Goal: Task Accomplishment & Management: Use online tool/utility

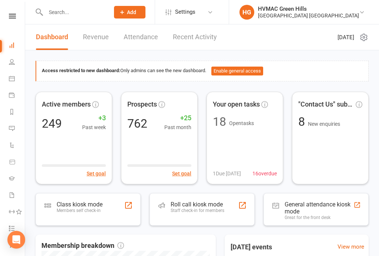
click at [84, 205] on div "Class kiosk mode" at bounding box center [80, 204] width 46 height 7
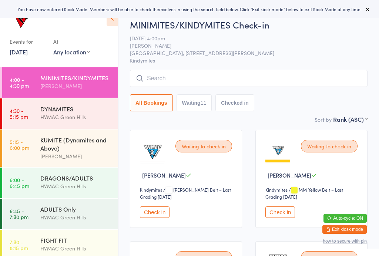
click at [200, 109] on button "Waiting 11" at bounding box center [195, 102] width 36 height 17
select select "4"
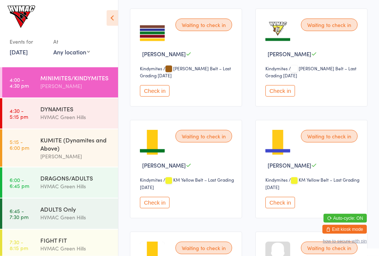
scroll to position [233, 0]
click at [163, 96] on button "Check in" at bounding box center [155, 90] width 30 height 11
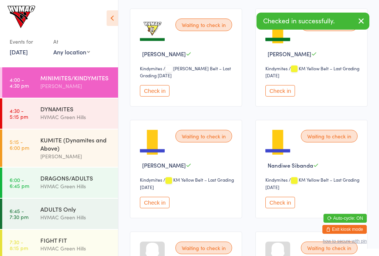
click at [46, 110] on div "DYNAMITES" at bounding box center [76, 109] width 72 height 8
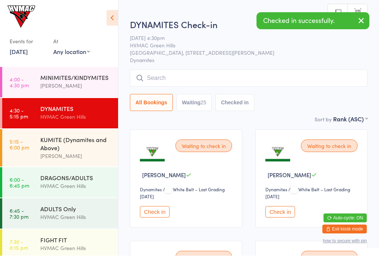
scroll to position [0, 0]
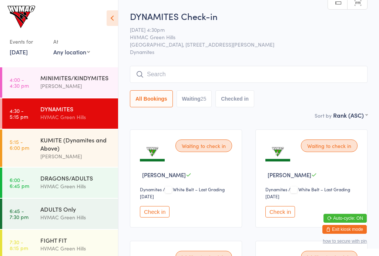
click at [64, 81] on div "MINIMITES/KINDYMITES" at bounding box center [76, 78] width 72 height 8
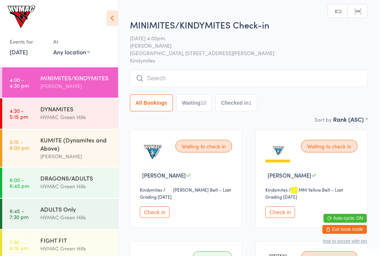
click at [203, 102] on button "Waiting 10" at bounding box center [195, 102] width 36 height 17
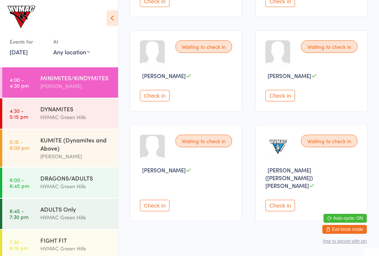
scroll to position [439, 0]
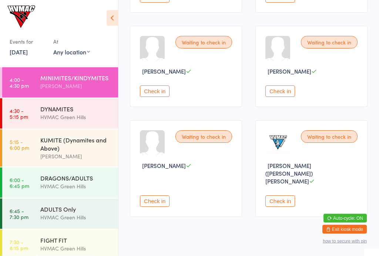
click at [170, 97] on button "Check in" at bounding box center [155, 91] width 30 height 11
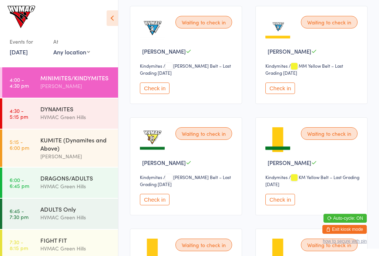
scroll to position [124, 0]
click at [286, 84] on div "Waiting to check in Sophie Watney Kindymites Kindymites / MM Yellow Belt – Last…" at bounding box center [312, 55] width 112 height 98
click at [290, 94] on button "Check in" at bounding box center [281, 88] width 30 height 11
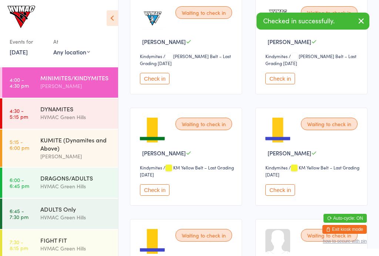
scroll to position [133, 0]
click at [163, 194] on button "Check in" at bounding box center [155, 190] width 30 height 11
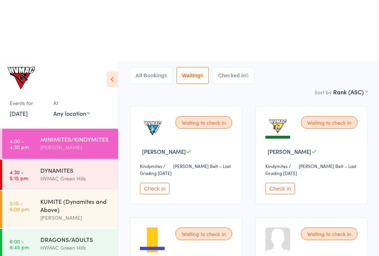
scroll to position [0, 0]
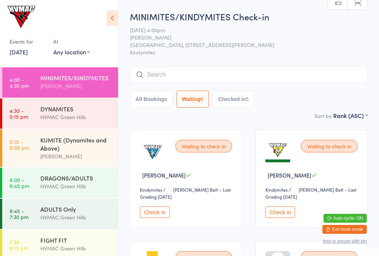
click at [249, 101] on div "5" at bounding box center [247, 99] width 3 height 6
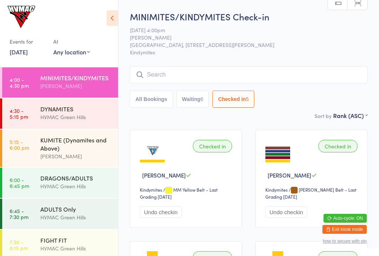
click at [187, 100] on button "Waiting 6" at bounding box center [193, 99] width 33 height 17
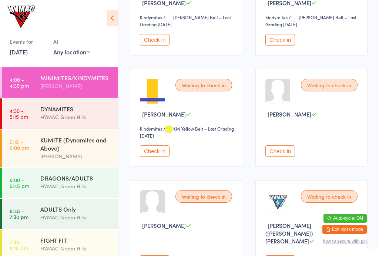
scroll to position [229, 0]
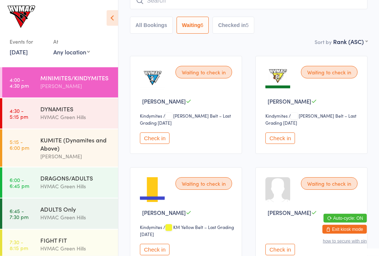
click at [154, 139] on button "Check in" at bounding box center [155, 138] width 30 height 11
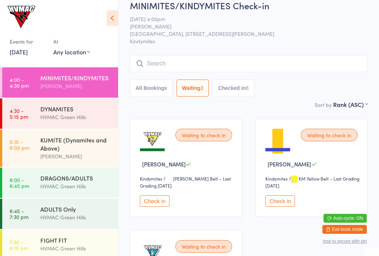
scroll to position [9, 0]
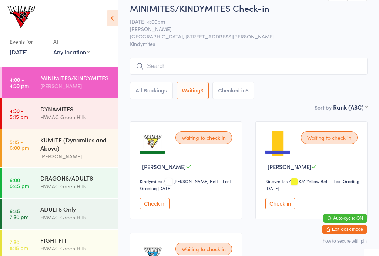
click at [241, 90] on button "Checked in 8" at bounding box center [234, 90] width 42 height 17
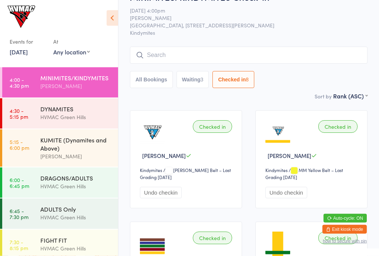
scroll to position [0, 0]
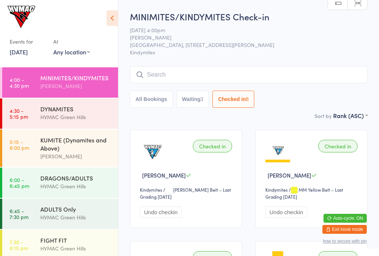
click at [204, 101] on div "3" at bounding box center [202, 99] width 3 height 6
select select "4"
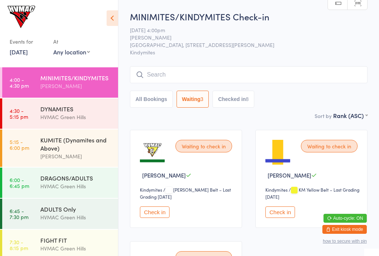
click at [56, 115] on div "HVMAC Green Hills" at bounding box center [76, 117] width 72 height 9
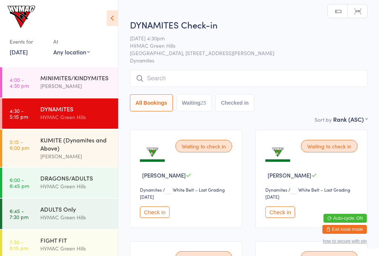
click at [200, 104] on button "Waiting 25" at bounding box center [195, 102] width 36 height 17
select select "4"
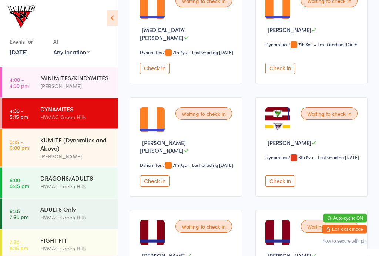
scroll to position [691, 0]
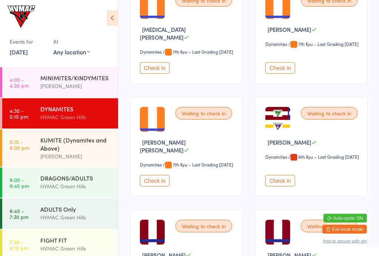
click at [279, 187] on button "Check in" at bounding box center [281, 181] width 30 height 11
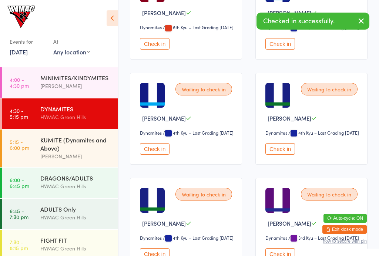
scroll to position [934, 0]
click at [289, 136] on span "/ 4th Kyu – Last Grading Jun 23, 2025" at bounding box center [324, 133] width 71 height 6
click at [292, 155] on button "Check in" at bounding box center [281, 148] width 30 height 11
click at [107, 82] on div "MINIMITES/KINDYMITES" at bounding box center [76, 78] width 72 height 8
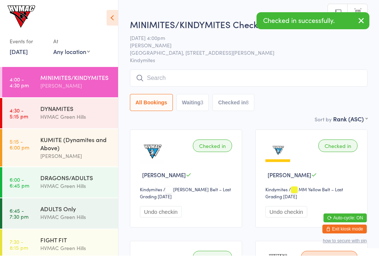
scroll to position [0, 0]
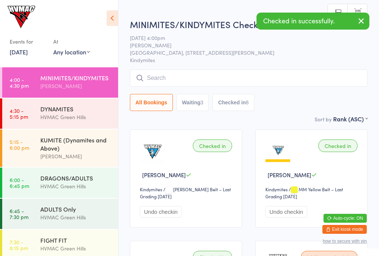
click at [255, 77] on input "search" at bounding box center [249, 78] width 238 height 17
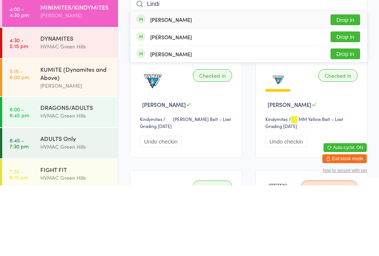
type input "Lindi"
click at [351, 85] on button "Drop in" at bounding box center [346, 90] width 30 height 11
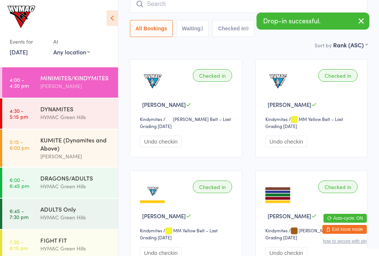
click at [218, 6] on input "search" at bounding box center [249, 4] width 238 height 17
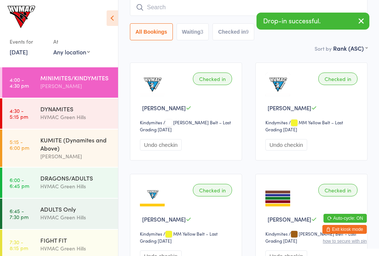
scroll to position [67, 0]
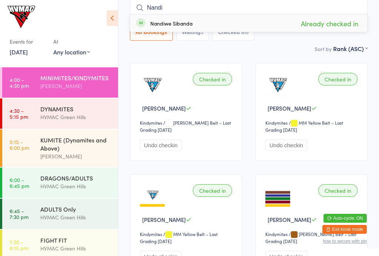
type input "Nandi"
click at [89, 89] on div "[PERSON_NAME]" at bounding box center [76, 86] width 72 height 9
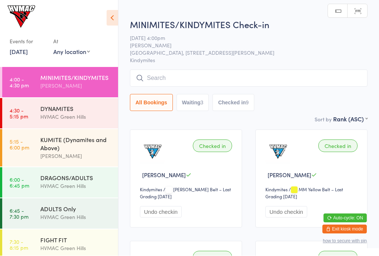
scroll to position [0, 0]
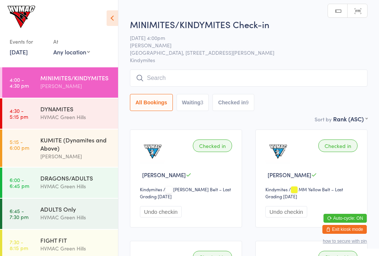
click at [197, 105] on button "Waiting 3" at bounding box center [193, 102] width 33 height 17
select select "4"
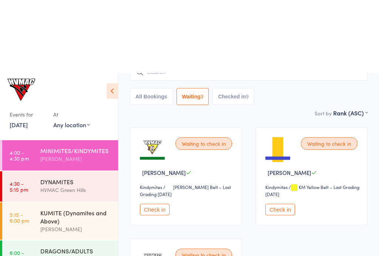
scroll to position [0, 0]
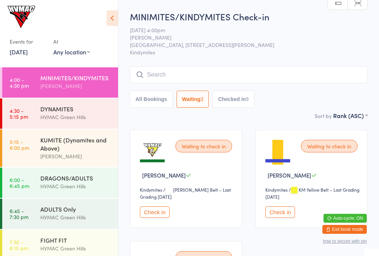
click at [64, 112] on div "DYNAMITES" at bounding box center [76, 109] width 72 height 8
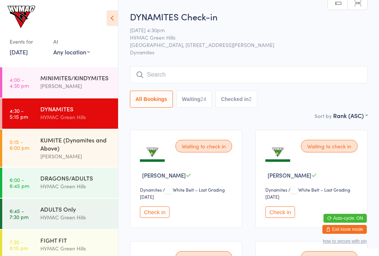
click at [67, 79] on div "MINIMITES/KINDYMITES" at bounding box center [76, 78] width 72 height 8
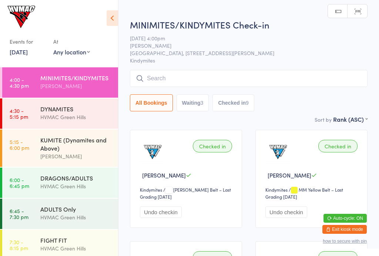
click at [197, 104] on button "Waiting 3" at bounding box center [193, 102] width 33 height 17
select select "4"
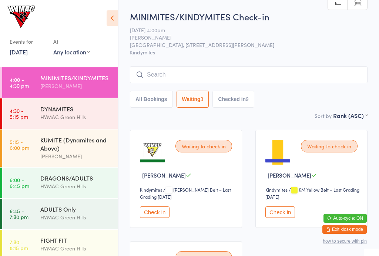
click at [240, 66] on div "MINIMITES/KINDYMITES Check-in 13 Aug 4:00pm Liana Hammersley Hunter Valley Mart…" at bounding box center [249, 60] width 238 height 101
click at [248, 72] on input "search" at bounding box center [249, 74] width 238 height 17
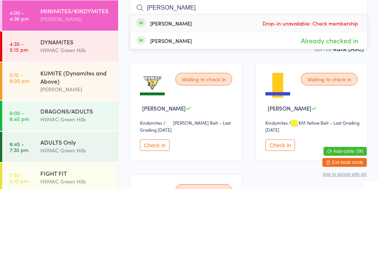
type input "Riley"
click at [252, 123] on div "Waiting to check in Maverick Grantham Kindymites Kindymites / KM White Belt – L…" at bounding box center [248, 234] width 251 height 222
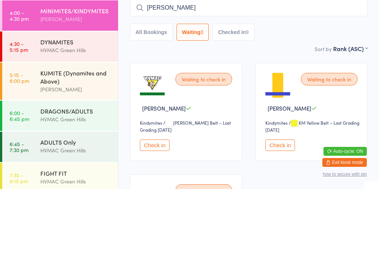
scroll to position [67, 0]
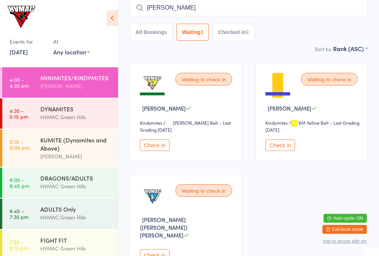
click at [239, 34] on button "Checked in 9" at bounding box center [234, 32] width 42 height 17
select select "6"
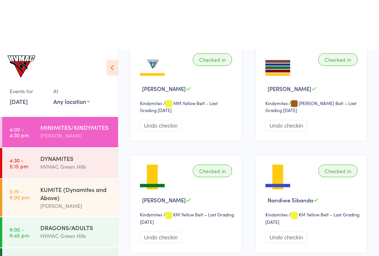
scroll to position [0, 0]
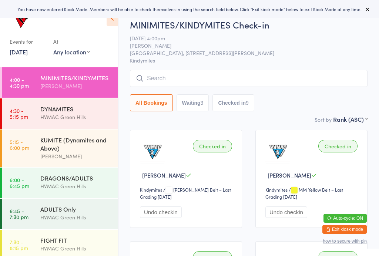
click at [193, 103] on button "Waiting 3" at bounding box center [193, 102] width 33 height 17
select select "4"
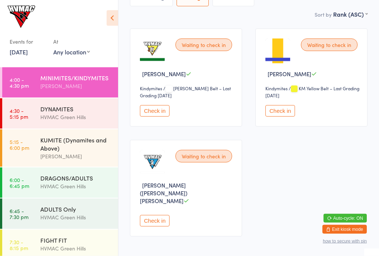
scroll to position [109, 0]
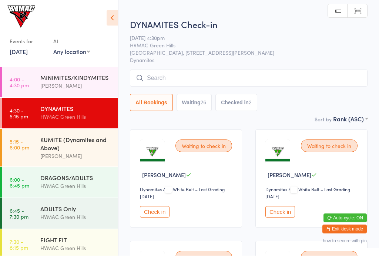
scroll to position [0, 0]
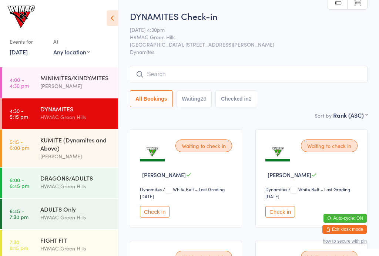
click at [171, 75] on input "search" at bounding box center [249, 74] width 238 height 17
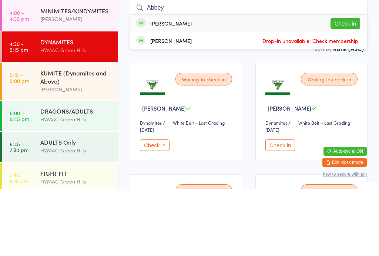
type input "Abbey"
click at [367, 82] on div "Abbie Smith Check in" at bounding box center [248, 90] width 237 height 17
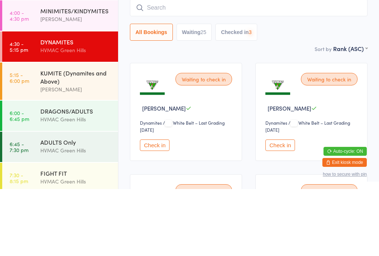
click at [282, 66] on input "search" at bounding box center [249, 74] width 238 height 17
type input "Abbie"
click at [209, 91] on button "Waiting 25" at bounding box center [195, 99] width 36 height 17
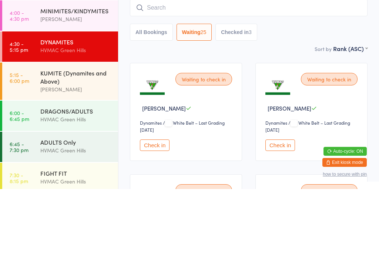
select select "4"
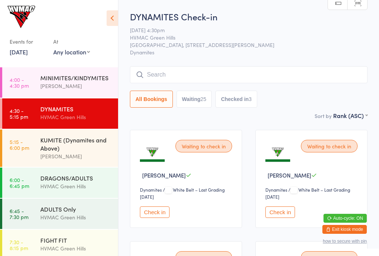
click at [79, 150] on div "KUMITE (Dynamites and Above)" at bounding box center [76, 144] width 72 height 16
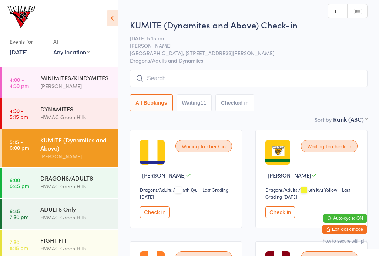
click at [166, 212] on button "Check in" at bounding box center [155, 212] width 30 height 11
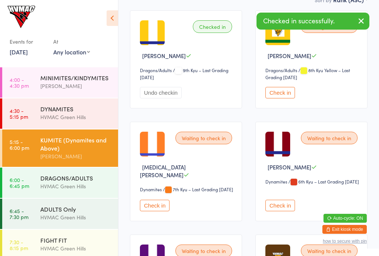
scroll to position [124, 0]
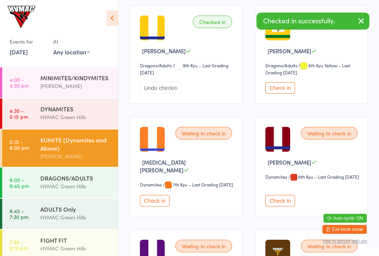
click at [156, 203] on button "Check in" at bounding box center [155, 200] width 30 height 11
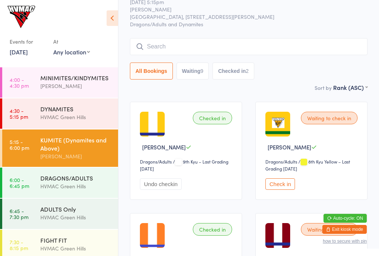
scroll to position [0, 0]
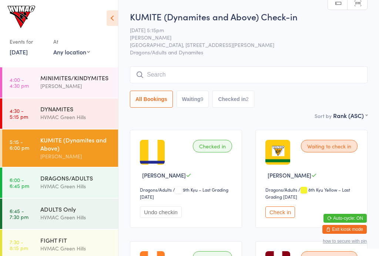
click at [188, 73] on input "search" at bounding box center [249, 74] width 238 height 17
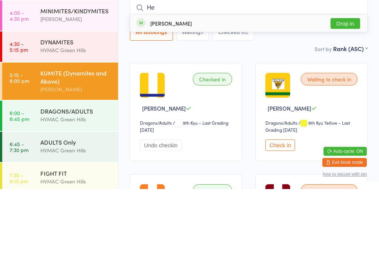
type input "Hen"
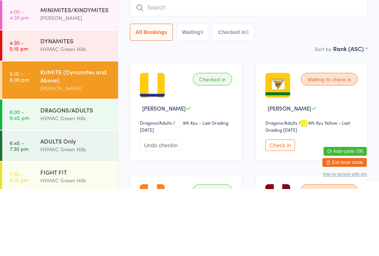
scroll to position [0, 0]
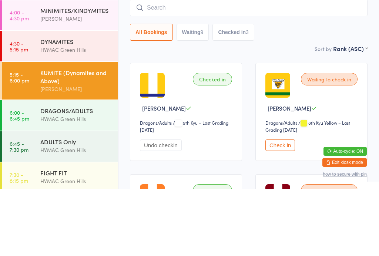
click at [76, 98] on div "DYNAMITES HVMAC [GEOGRAPHIC_DATA]" at bounding box center [79, 112] width 78 height 29
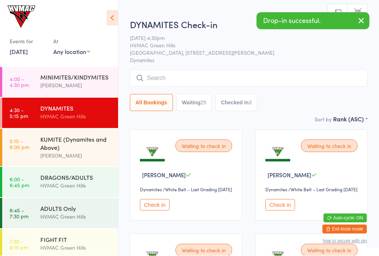
scroll to position [0, 0]
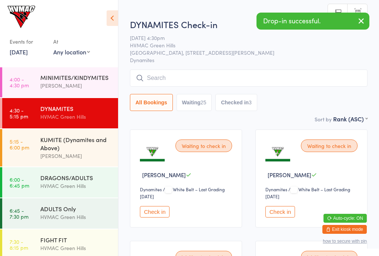
click at [71, 145] on div "KUMITE (Dynamites and Above)" at bounding box center [76, 144] width 72 height 16
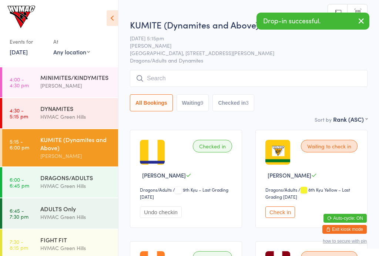
click at [192, 69] on div "KUMITE (Dynamites and Above) Check-in [DATE] 5:15pm [PERSON_NAME] Valley Martia…" at bounding box center [249, 67] width 238 height 97
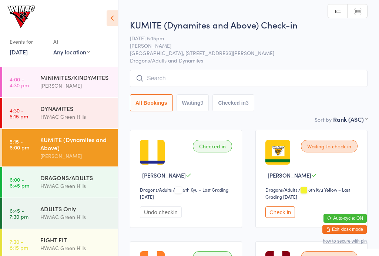
click at [181, 78] on input "search" at bounding box center [249, 78] width 238 height 17
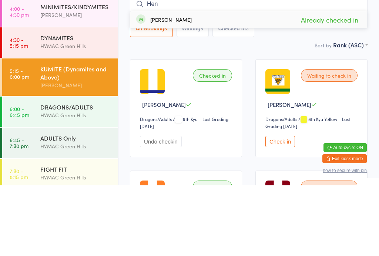
type input "Hen"
click at [173, 87] on div "[PERSON_NAME]" at bounding box center [170, 90] width 41 height 6
click at [42, 98] on div "DYNAMITES HVMAC [GEOGRAPHIC_DATA]" at bounding box center [79, 112] width 78 height 29
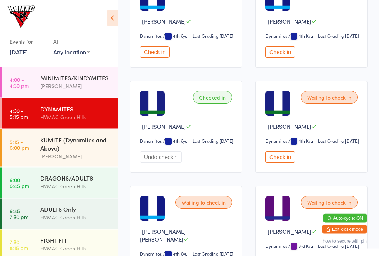
scroll to position [1129, 0]
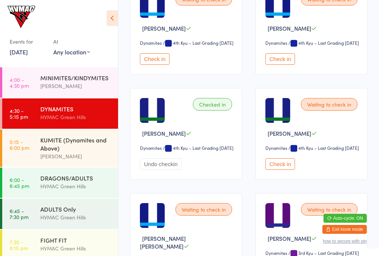
click at [163, 65] on button "Check in" at bounding box center [155, 58] width 30 height 11
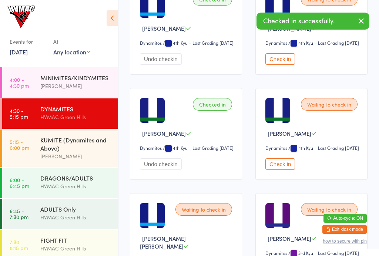
click at [84, 152] on div "KUMITE (Dynamites and Above)" at bounding box center [76, 144] width 72 height 16
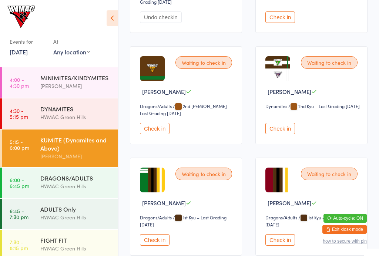
scroll to position [417, 0]
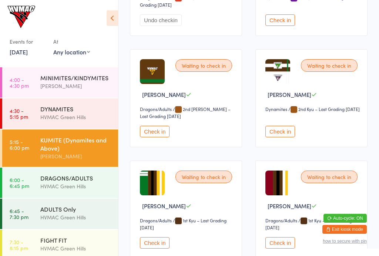
click at [50, 122] on div "DYNAMITES HVMAC [GEOGRAPHIC_DATA]" at bounding box center [79, 113] width 78 height 29
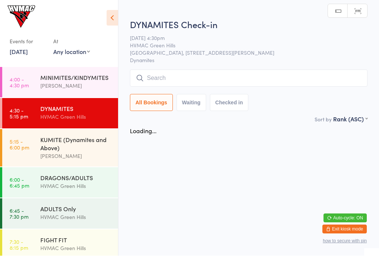
scroll to position [0, 0]
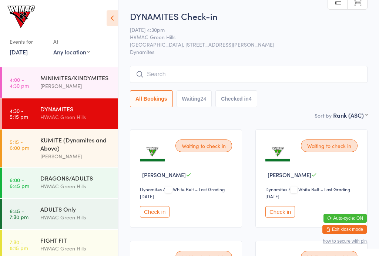
click at [63, 148] on div "KUMITE (Dynamites and Above)" at bounding box center [76, 144] width 72 height 16
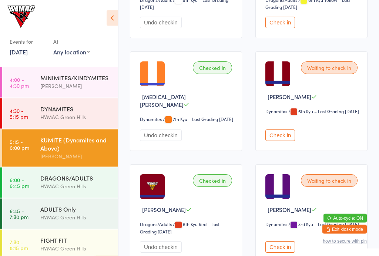
scroll to position [190, 0]
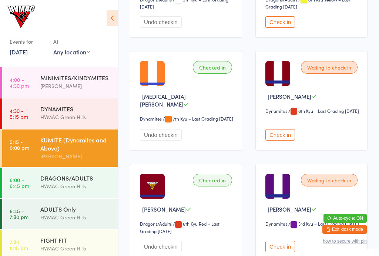
click at [91, 149] on div "KUMITE (Dynamites and Above)" at bounding box center [76, 144] width 72 height 16
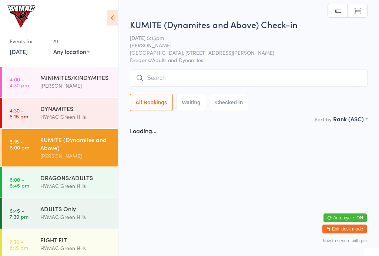
scroll to position [0, 0]
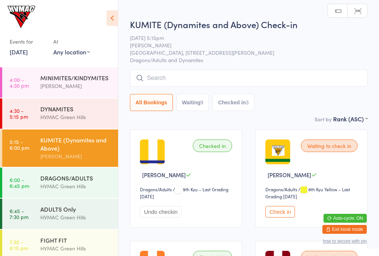
click at [53, 179] on div "DRAGONS/ADULTS" at bounding box center [76, 178] width 72 height 8
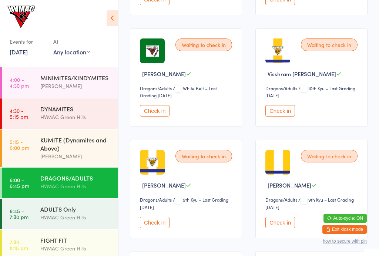
scroll to position [219, 0]
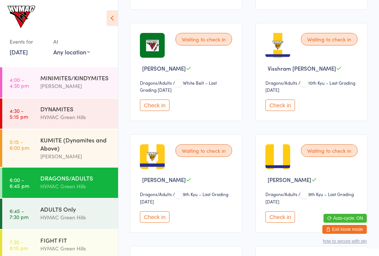
click at [292, 220] on button "Check in" at bounding box center [281, 217] width 30 height 11
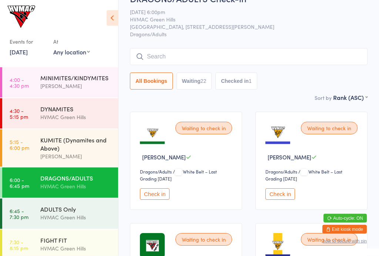
scroll to position [0, 0]
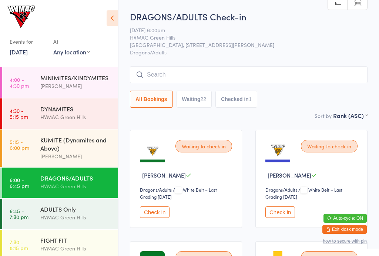
click at [238, 80] on input "search" at bounding box center [249, 74] width 238 height 17
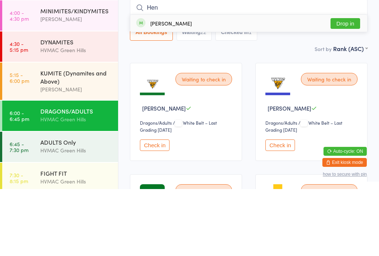
type input "Hen"
click at [342, 85] on button "Drop in" at bounding box center [346, 90] width 30 height 11
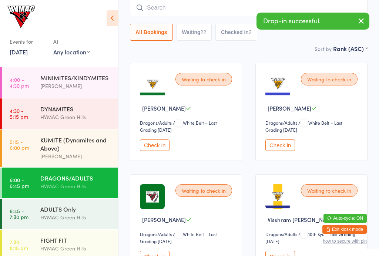
click at [360, 22] on icon "button" at bounding box center [361, 20] width 9 height 9
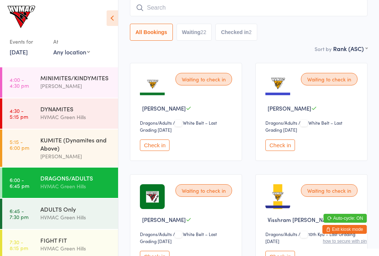
click at [249, 34] on button "Checked in 2" at bounding box center [237, 32] width 42 height 17
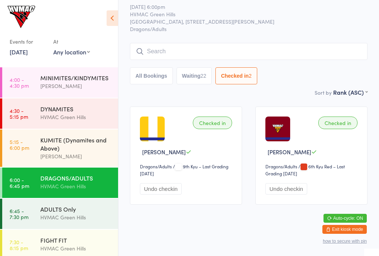
click at [83, 113] on div "DYNAMITES" at bounding box center [76, 109] width 72 height 8
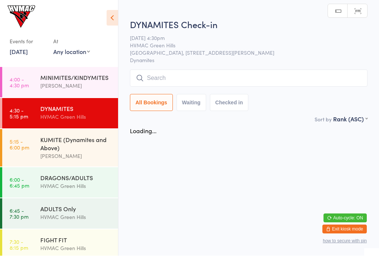
scroll to position [0, 0]
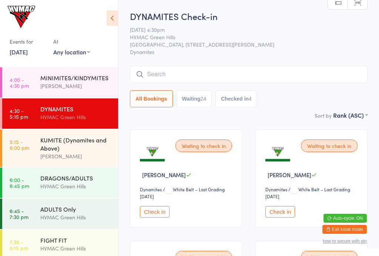
click at [46, 112] on div "DYNAMITES" at bounding box center [76, 109] width 72 height 8
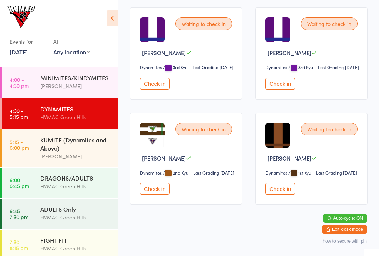
scroll to position [1495, 0]
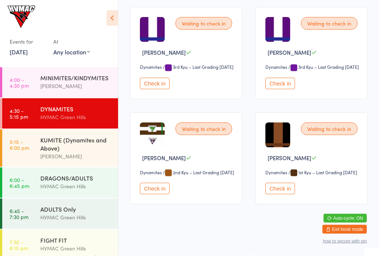
click at [280, 195] on button "Check in" at bounding box center [281, 188] width 30 height 11
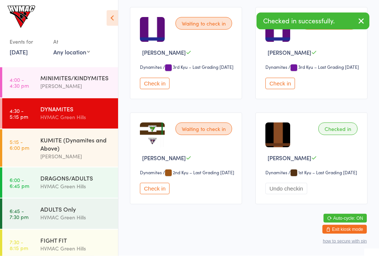
click at [23, 160] on link "5:15 - 6:00 pm KUMITE (Dynamites and Above) [PERSON_NAME]" at bounding box center [60, 148] width 116 height 37
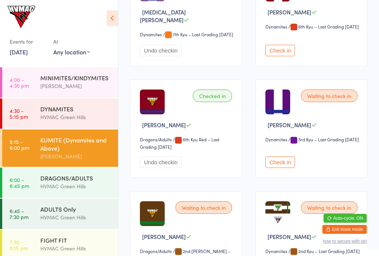
scroll to position [274, 0]
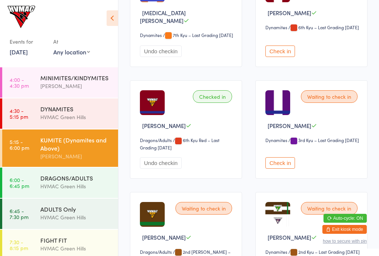
click at [23, 116] on time "4:30 - 5:15 pm" at bounding box center [19, 114] width 19 height 12
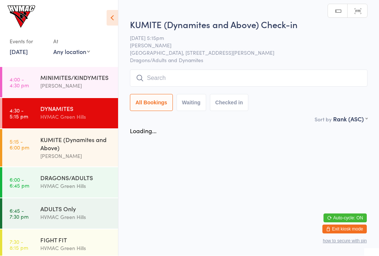
scroll to position [0, 0]
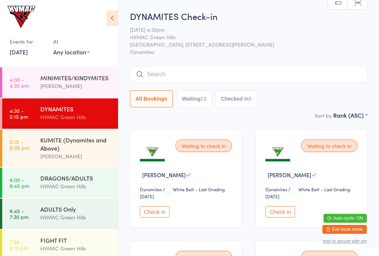
click at [198, 98] on button "Waiting 23" at bounding box center [195, 98] width 36 height 17
select select "4"
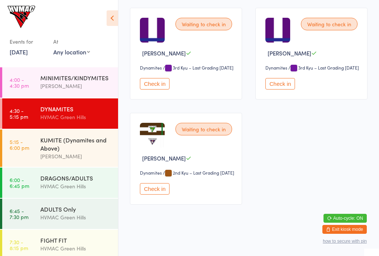
scroll to position [1268, 0]
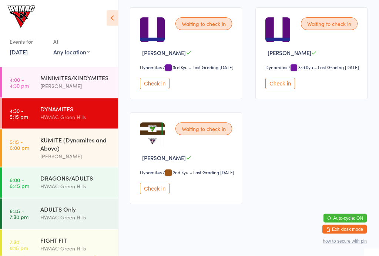
click at [94, 152] on div "KUMITE (Dynamites and Above)" at bounding box center [76, 144] width 72 height 16
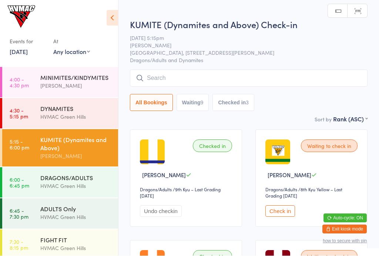
scroll to position [0, 0]
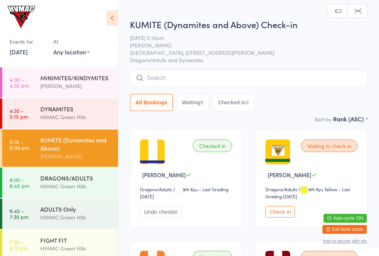
click at [195, 111] on button "Waiting 9" at bounding box center [193, 102] width 33 height 17
select select "4"
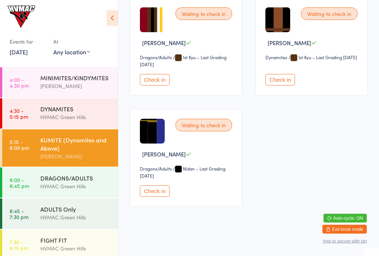
scroll to position [474, 0]
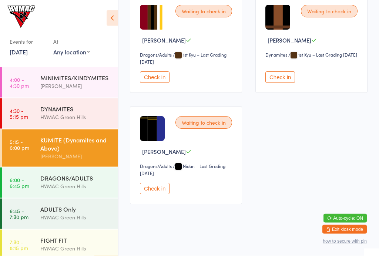
click at [160, 194] on button "Check in" at bounding box center [155, 188] width 30 height 11
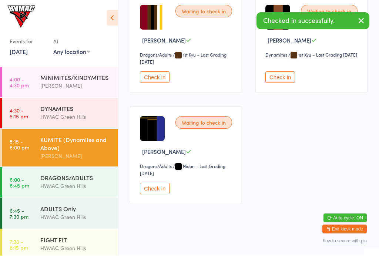
scroll to position [360, 0]
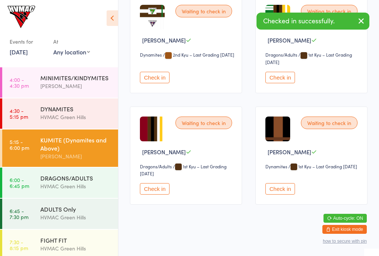
click at [286, 83] on button "Check in" at bounding box center [281, 77] width 30 height 11
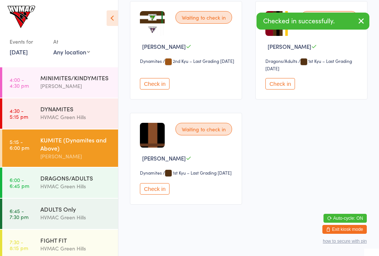
click at [92, 190] on div "HVMAC Green Hills" at bounding box center [76, 186] width 72 height 9
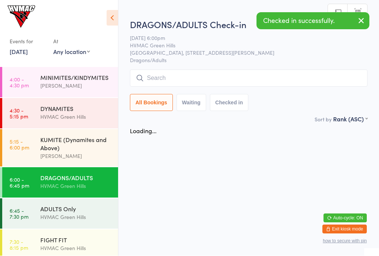
scroll to position [0, 0]
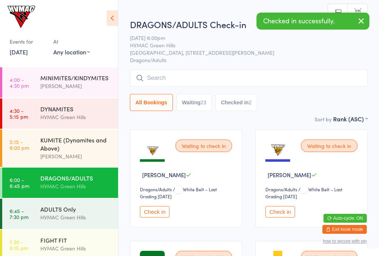
click at [201, 110] on button "Waiting 23" at bounding box center [195, 102] width 36 height 17
select select "4"
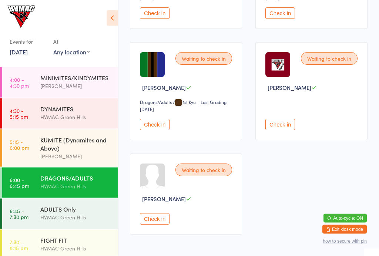
scroll to position [1209, 0]
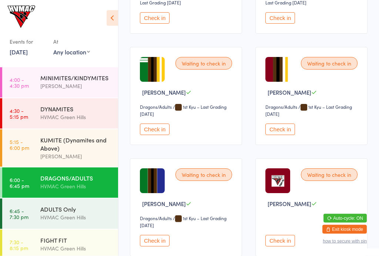
click at [161, 136] on button "Check in" at bounding box center [155, 129] width 30 height 11
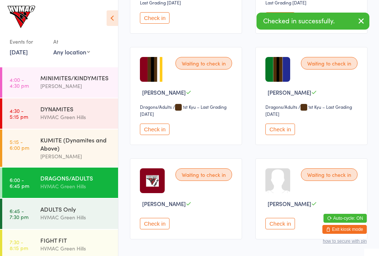
click at [67, 245] on div "FIGHT FIT" at bounding box center [76, 240] width 72 height 8
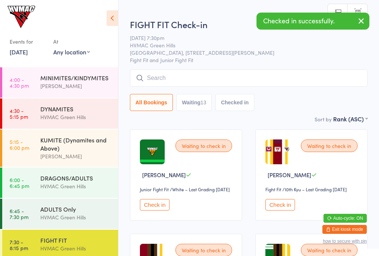
click at [198, 105] on button "Waiting 13" at bounding box center [195, 102] width 36 height 17
select select "4"
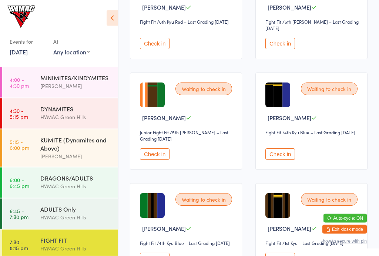
scroll to position [482, 0]
click at [285, 160] on button "Check in" at bounding box center [281, 154] width 30 height 11
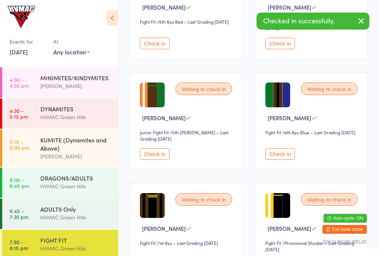
click at [81, 210] on div "ADULTS Only" at bounding box center [76, 209] width 72 height 8
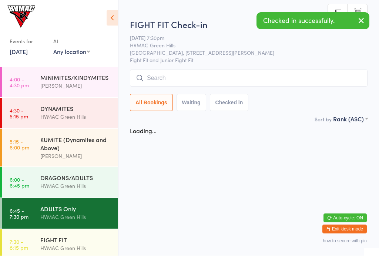
scroll to position [0, 0]
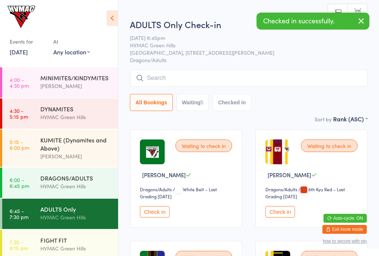
click at [196, 110] on button "Waiting 5" at bounding box center [193, 102] width 33 height 17
select select "4"
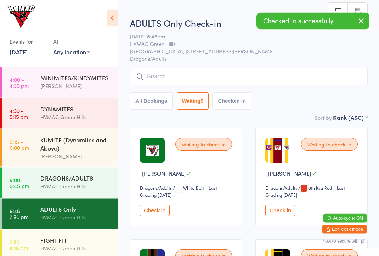
scroll to position [0, 0]
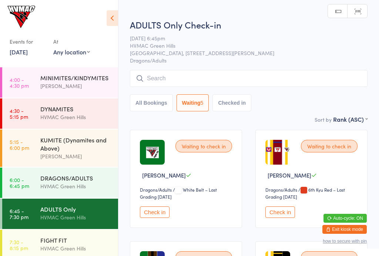
click at [82, 112] on div "DYNAMITES" at bounding box center [76, 109] width 72 height 8
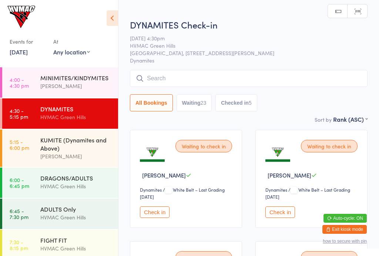
click at [198, 105] on button "Waiting 23" at bounding box center [195, 102] width 36 height 17
select select "4"
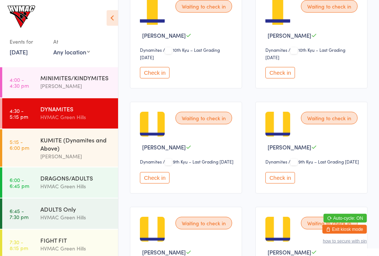
scroll to position [369, 0]
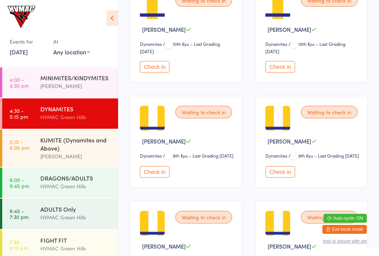
click at [153, 178] on button "Check in" at bounding box center [155, 171] width 30 height 11
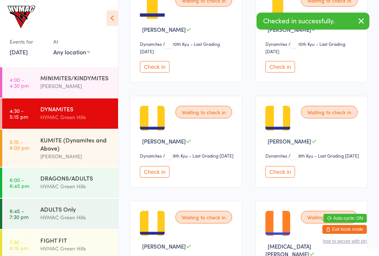
click at [286, 73] on button "Check in" at bounding box center [281, 66] width 30 height 11
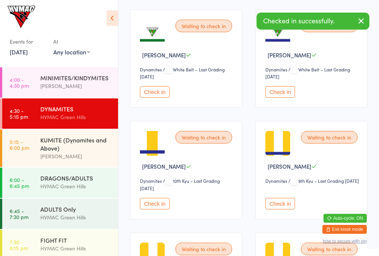
scroll to position [231, 0]
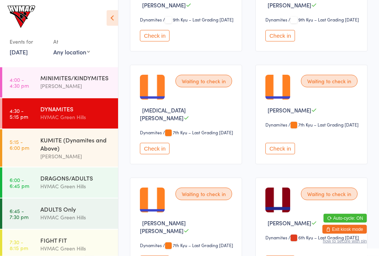
click at [276, 42] on button "Check in" at bounding box center [281, 35] width 30 height 11
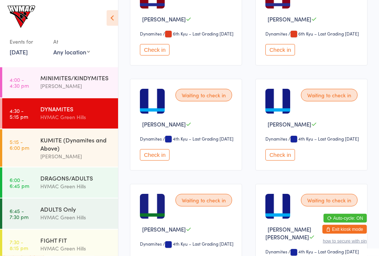
scroll to position [717, 0]
click at [294, 161] on button "Check in" at bounding box center [281, 154] width 30 height 11
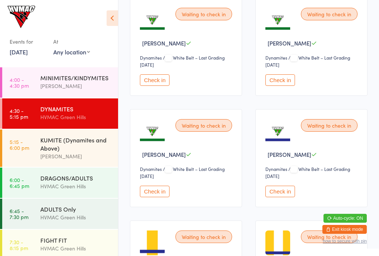
scroll to position [137, 0]
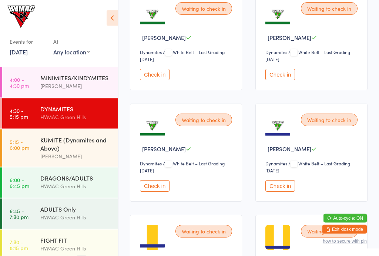
click at [287, 186] on button "Check in" at bounding box center [281, 186] width 30 height 11
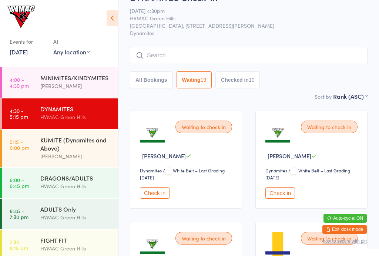
scroll to position [0, 0]
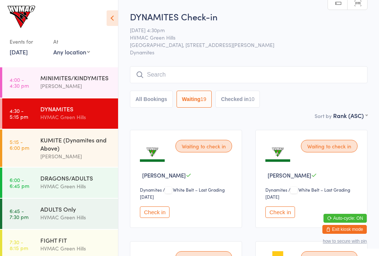
click at [197, 73] on input "search" at bounding box center [249, 74] width 238 height 17
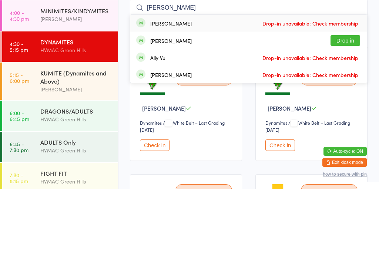
type input "[PERSON_NAME]"
click at [367, 82] on div "[PERSON_NAME] Drop-in unavailable: Check membership" at bounding box center [248, 90] width 237 height 17
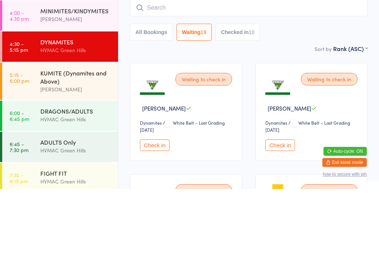
click at [292, 66] on input "search" at bounding box center [249, 74] width 238 height 17
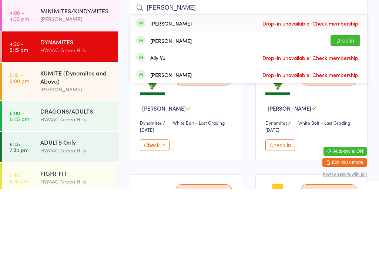
type input "[PERSON_NAME]"
click at [353, 102] on button "Drop in" at bounding box center [346, 107] width 30 height 11
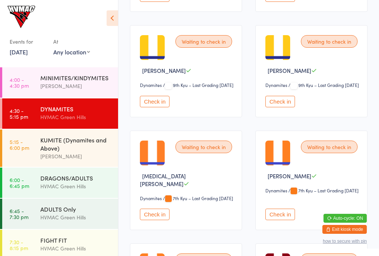
scroll to position [329, 0]
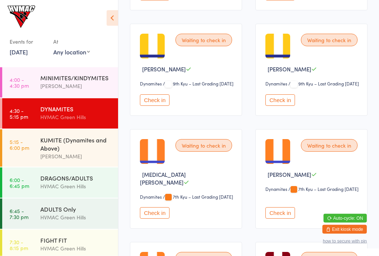
click at [165, 219] on button "Check in" at bounding box center [155, 213] width 30 height 11
click at [165, 219] on button "Check in" at bounding box center [155, 212] width 30 height 11
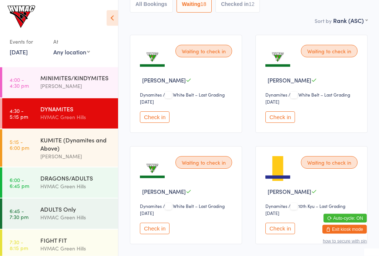
scroll to position [0, 0]
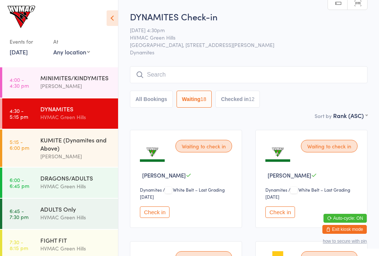
click at [179, 72] on input "search" at bounding box center [249, 74] width 238 height 17
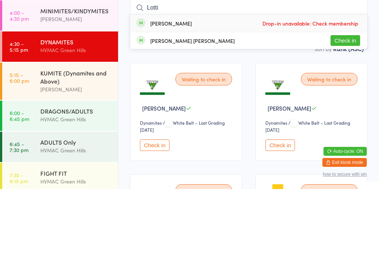
type input "[PERSON_NAME]"
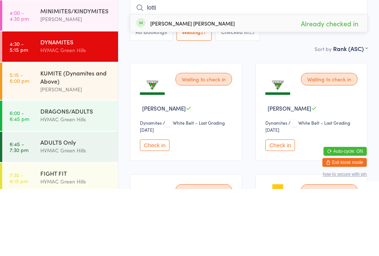
type input "lotti"
click at [196, 87] on div "[PERSON_NAME] [PERSON_NAME]" at bounding box center [192, 90] width 84 height 6
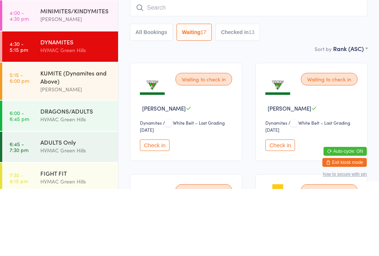
click at [255, 112] on div "Sort by [PERSON_NAME] (ASC) First name (ASC) First name (DESC) Last name (ASC) …" at bounding box center [249, 116] width 238 height 8
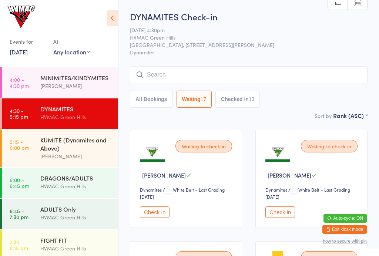
click at [170, 68] on input "search" at bounding box center [249, 74] width 238 height 17
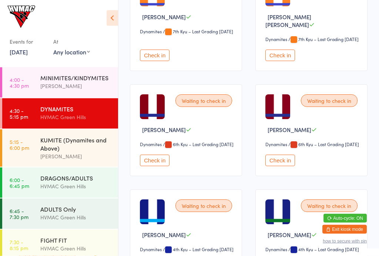
scroll to position [488, 0]
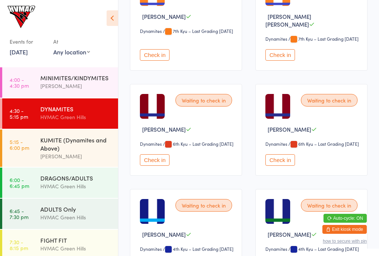
click at [277, 166] on button "Check in" at bounding box center [281, 160] width 30 height 11
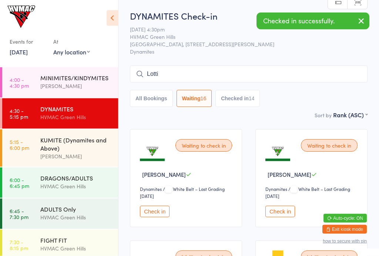
scroll to position [0, 0]
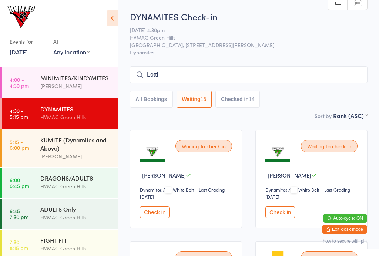
click at [160, 83] on input "Lotti" at bounding box center [249, 74] width 238 height 17
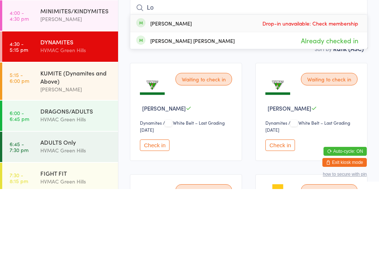
type input "L"
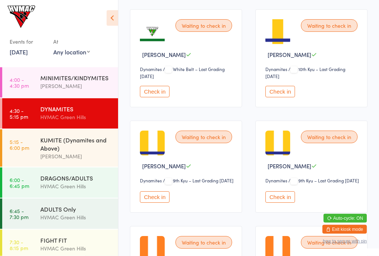
scroll to position [239, 0]
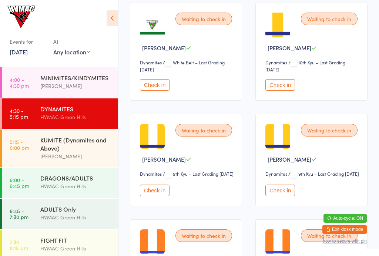
click at [286, 196] on button "Check in" at bounding box center [281, 190] width 30 height 11
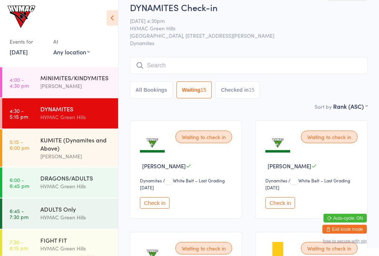
scroll to position [0, 0]
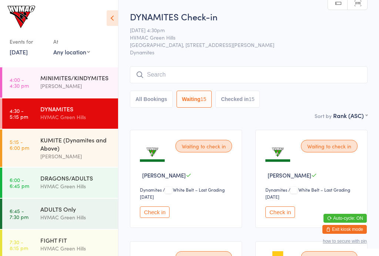
click at [280, 215] on button "Check in" at bounding box center [281, 212] width 30 height 11
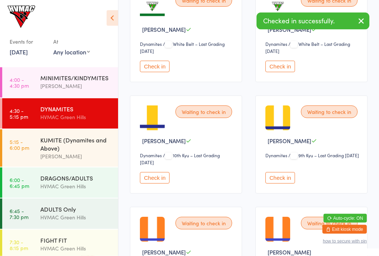
scroll to position [146, 0]
click at [159, 184] on button "Check in" at bounding box center [155, 177] width 30 height 11
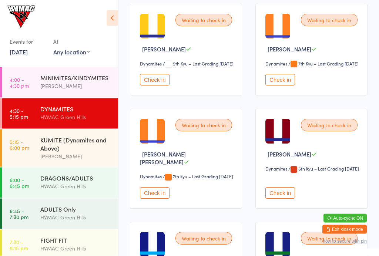
scroll to position [238, 0]
click at [278, 199] on button "Check in" at bounding box center [281, 192] width 30 height 11
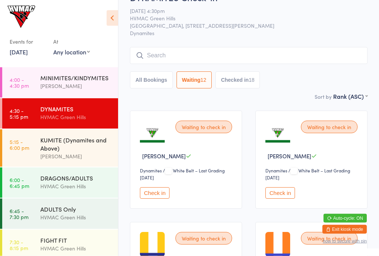
scroll to position [0, 0]
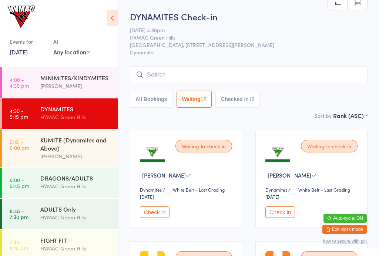
click at [345, 78] on input "search" at bounding box center [249, 74] width 238 height 17
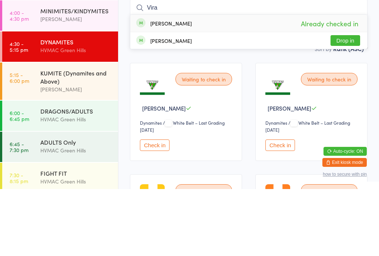
type input "[PERSON_NAME]"
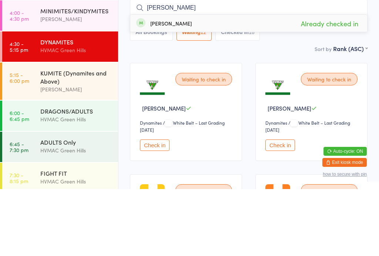
click at [57, 136] on div "KUMITE (Dynamites and Above)" at bounding box center [76, 144] width 72 height 16
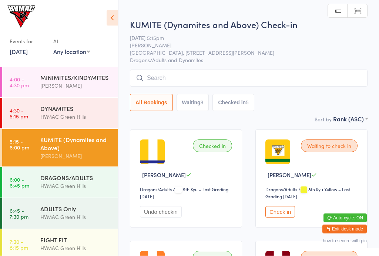
scroll to position [0, 0]
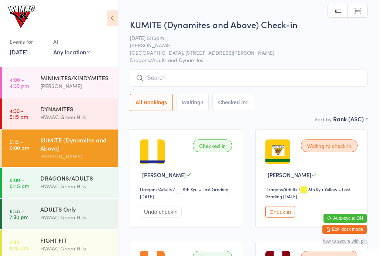
click at [248, 84] on input "search" at bounding box center [249, 78] width 238 height 17
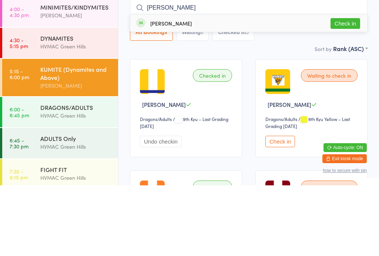
type input "[PERSON_NAME]"
click at [349, 89] on button "Check in" at bounding box center [346, 94] width 30 height 11
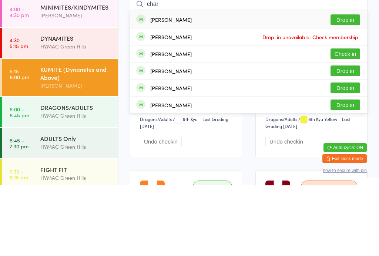
type input "char"
click at [349, 119] on button "Check in" at bounding box center [346, 124] width 30 height 11
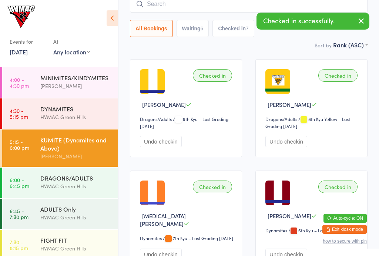
click at [72, 181] on div "DRAGONS/ADULTS" at bounding box center [76, 178] width 72 height 8
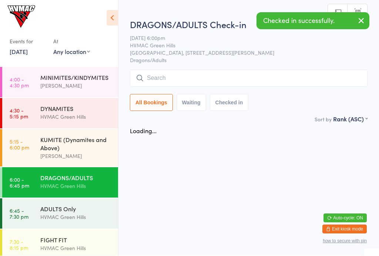
scroll to position [0, 0]
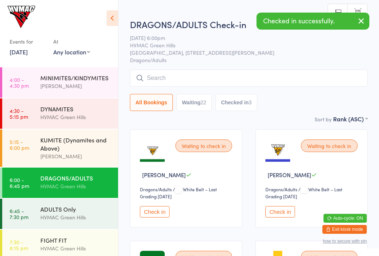
click at [255, 83] on input "search" at bounding box center [249, 78] width 238 height 17
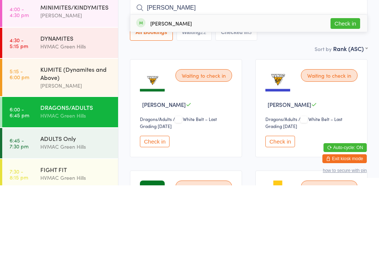
type input "[PERSON_NAME]"
click at [351, 89] on button "Check in" at bounding box center [346, 94] width 30 height 11
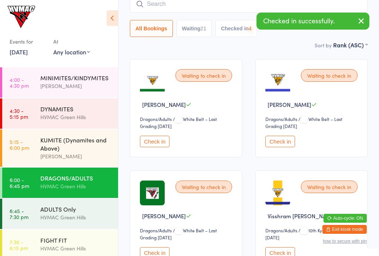
click at [80, 110] on div "DYNAMITES" at bounding box center [76, 109] width 72 height 8
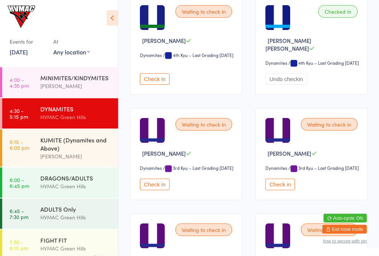
scroll to position [1328, 0]
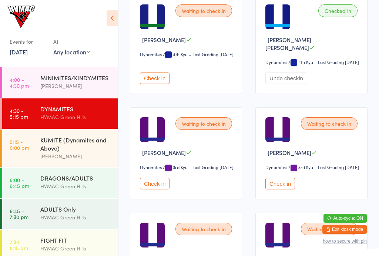
click at [286, 190] on button "Check in" at bounding box center [281, 183] width 30 height 11
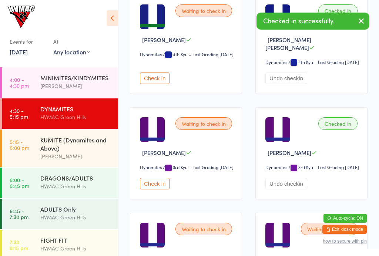
click at [163, 190] on button "Check in" at bounding box center [155, 183] width 30 height 11
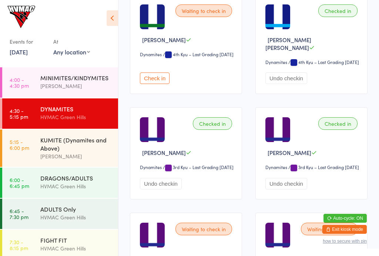
click at [152, 84] on button "Check in" at bounding box center [155, 78] width 30 height 11
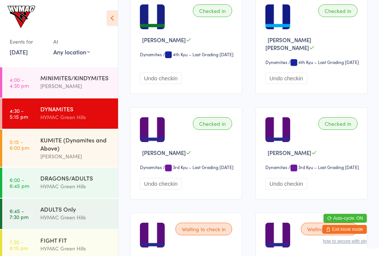
click at [57, 152] on div "KUMITE (Dynamites and Above)" at bounding box center [76, 144] width 72 height 16
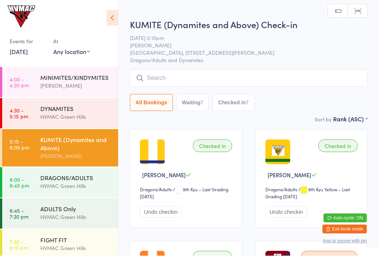
scroll to position [0, 0]
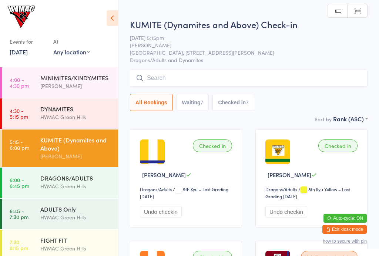
click at [236, 100] on button "Checked in 7" at bounding box center [234, 102] width 42 height 17
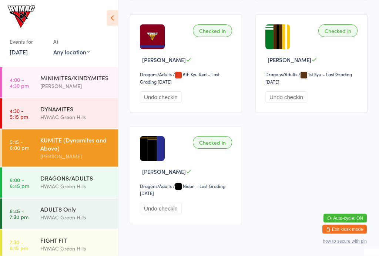
scroll to position [341, 0]
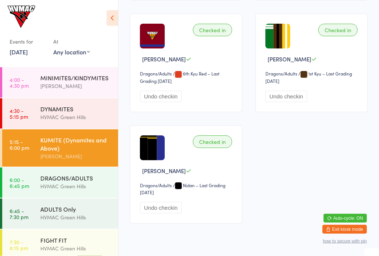
click at [159, 99] on button "Undo checkin" at bounding box center [161, 96] width 42 height 11
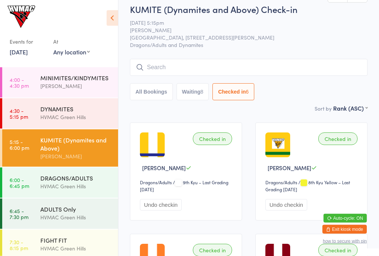
scroll to position [0, 0]
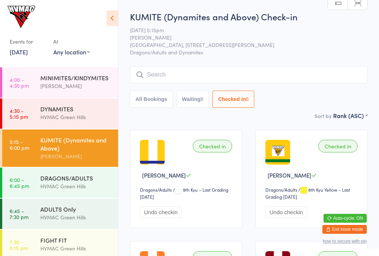
click at [178, 77] on input "search" at bounding box center [249, 74] width 238 height 17
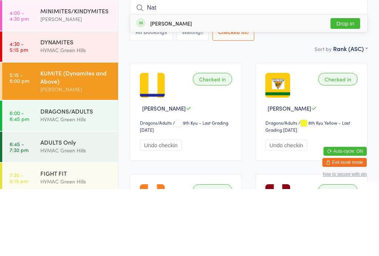
type input "Nat"
click at [347, 85] on button "Drop in" at bounding box center [346, 90] width 30 height 11
type input "he"
click at [342, 85] on button "Check in" at bounding box center [346, 90] width 30 height 11
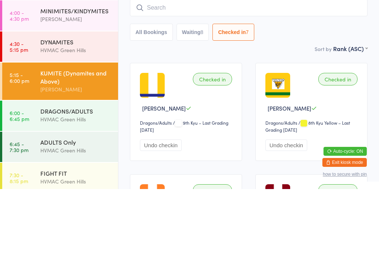
scroll to position [67, 0]
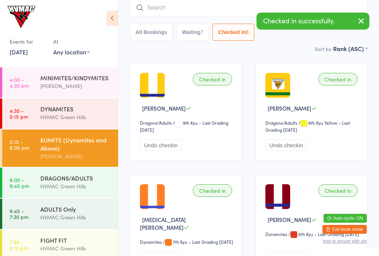
click at [362, 19] on icon "button" at bounding box center [361, 20] width 9 height 9
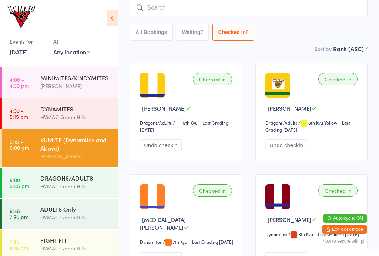
click at [46, 111] on div "DYNAMITES" at bounding box center [76, 109] width 72 height 8
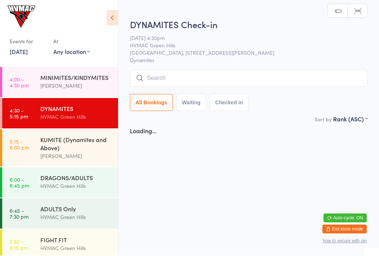
scroll to position [0, 0]
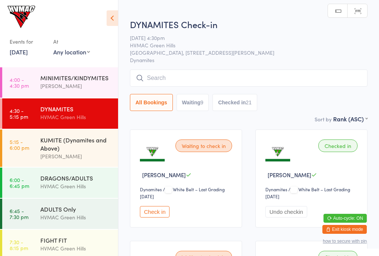
click at [41, 143] on div "KUMITE (Dynamites and Above)" at bounding box center [76, 144] width 72 height 16
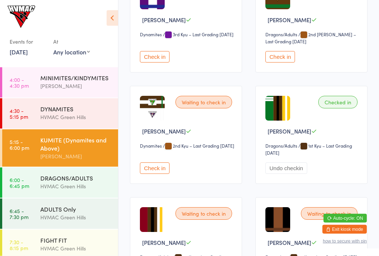
scroll to position [604, 0]
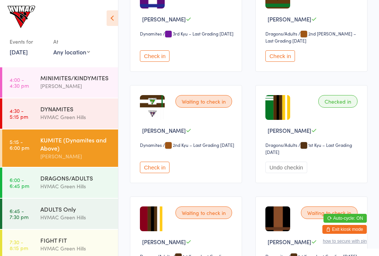
click at [153, 173] on button "Check in" at bounding box center [155, 167] width 30 height 11
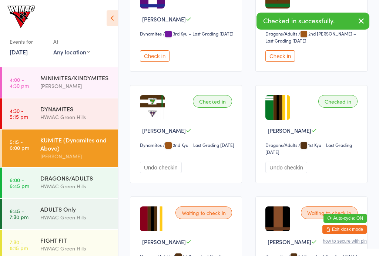
click at [286, 62] on button "Check in" at bounding box center [281, 55] width 30 height 11
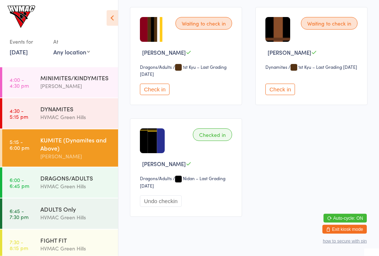
scroll to position [794, 0]
click at [285, 95] on button "Check in" at bounding box center [281, 89] width 30 height 11
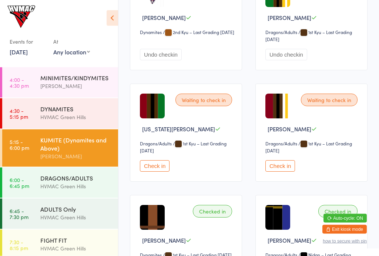
scroll to position [718, 0]
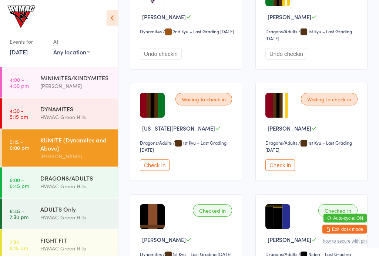
click at [69, 119] on div "HVMAC Green Hills" at bounding box center [76, 117] width 72 height 9
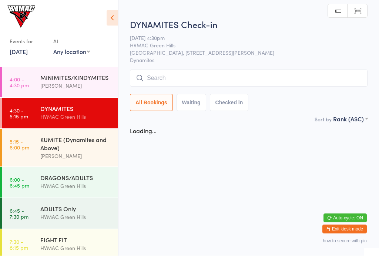
scroll to position [0, 0]
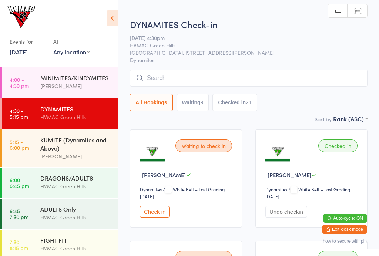
click at [196, 103] on button "Waiting 9" at bounding box center [193, 102] width 33 height 17
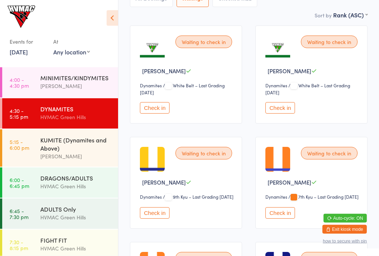
scroll to position [104, 0]
click at [285, 112] on button "Check in" at bounding box center [281, 107] width 30 height 11
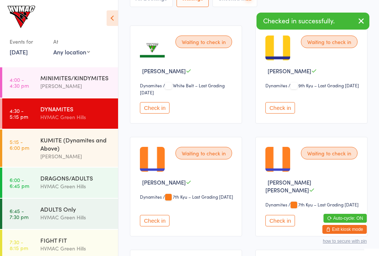
click at [279, 114] on button "Check in" at bounding box center [281, 107] width 30 height 11
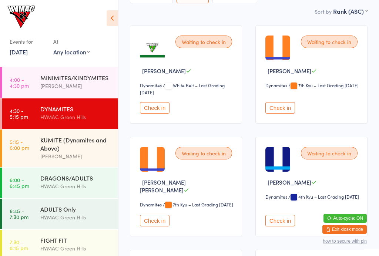
click at [159, 227] on button "Check in" at bounding box center [155, 220] width 30 height 11
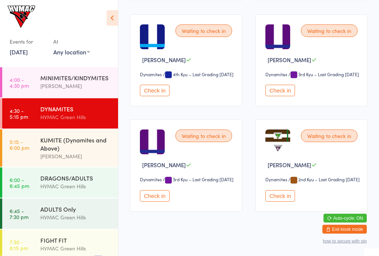
scroll to position [227, 0]
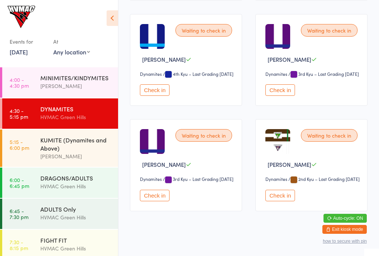
click at [158, 202] on button "Check in" at bounding box center [155, 195] width 30 height 11
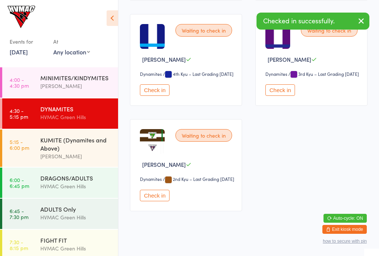
click at [277, 96] on button "Check in" at bounding box center [281, 89] width 30 height 11
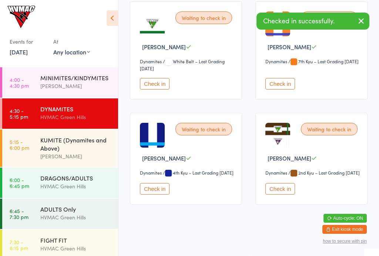
click at [278, 195] on button "Check in" at bounding box center [281, 188] width 30 height 11
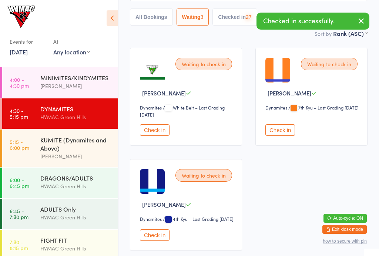
scroll to position [0, 0]
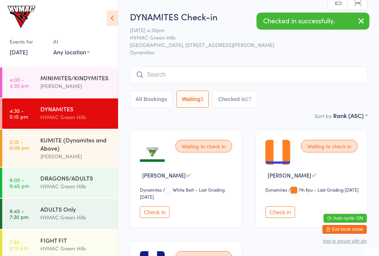
click at [246, 104] on button "Checked in 27" at bounding box center [235, 99] width 44 height 17
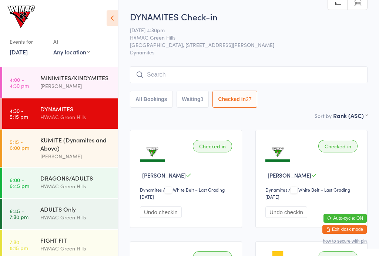
click at [194, 103] on button "Waiting 3" at bounding box center [193, 99] width 33 height 17
select select "4"
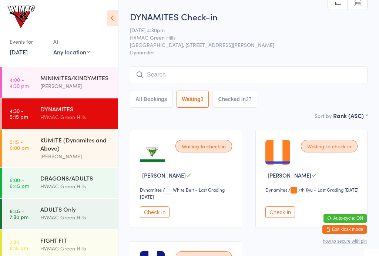
click at [59, 152] on div "KUMITE (Dynamites and Above)" at bounding box center [76, 144] width 72 height 16
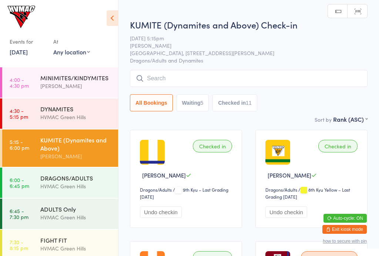
click at [197, 109] on button "Waiting 5" at bounding box center [193, 102] width 33 height 17
select select "4"
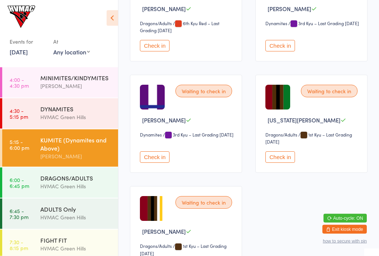
click at [284, 45] on button "Check in" at bounding box center [281, 45] width 30 height 11
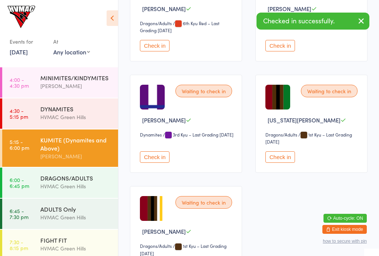
scroll to position [133, 0]
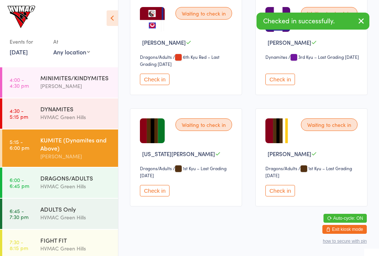
click at [284, 76] on div "Waiting to check in [PERSON_NAME] Dynamites Dynamites / 3rd Kyu – Last Grading …" at bounding box center [312, 46] width 112 height 98
click at [281, 85] on button "Check in" at bounding box center [281, 79] width 30 height 11
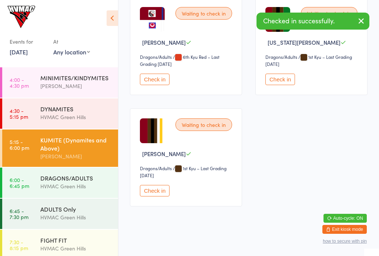
click at [285, 81] on button "Check in" at bounding box center [281, 79] width 30 height 11
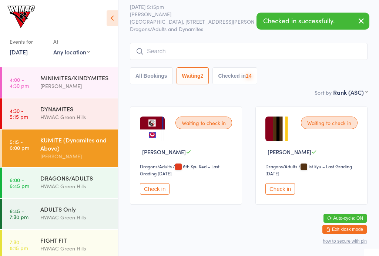
scroll to position [20, 0]
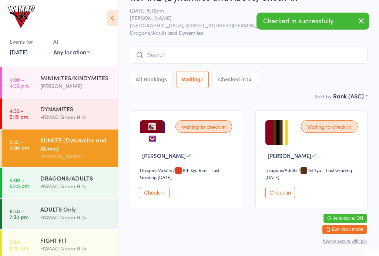
click at [280, 199] on button "Check in" at bounding box center [281, 192] width 30 height 11
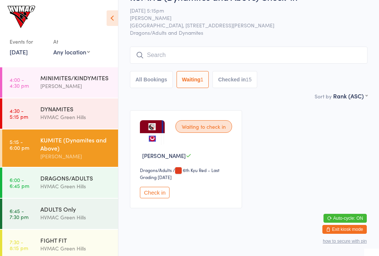
click at [299, 52] on input "search" at bounding box center [249, 55] width 238 height 17
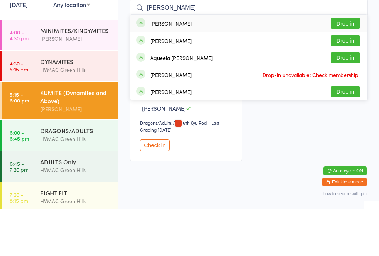
type input "[PERSON_NAME]"
click at [348, 66] on button "Drop in" at bounding box center [346, 71] width 30 height 11
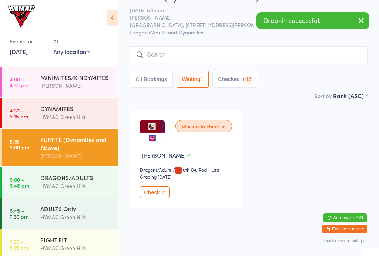
click at [329, 59] on input "search" at bounding box center [249, 55] width 238 height 17
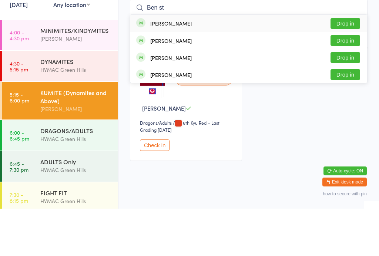
type input "Ben st"
click at [349, 66] on button "Drop in" at bounding box center [346, 71] width 30 height 11
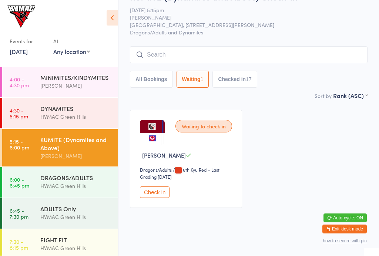
click at [73, 175] on div "DRAGONS/ADULTS HVMAC [GEOGRAPHIC_DATA]" at bounding box center [79, 182] width 78 height 29
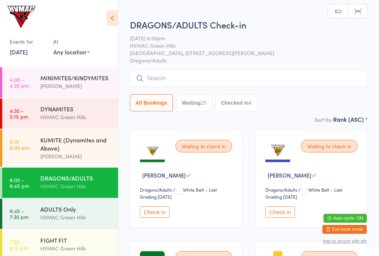
click at [195, 100] on button "Waiting 25" at bounding box center [195, 102] width 36 height 17
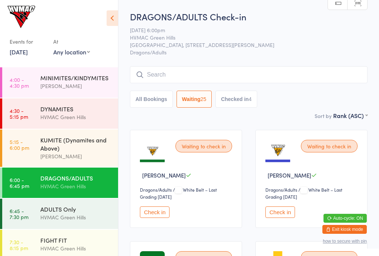
click at [247, 99] on button "Checked in 4" at bounding box center [237, 99] width 42 height 17
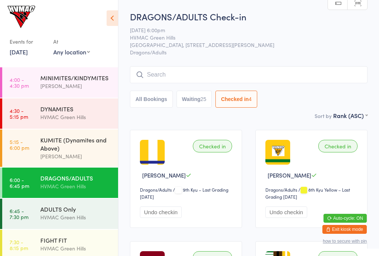
click at [204, 99] on button "Waiting 25" at bounding box center [195, 99] width 36 height 17
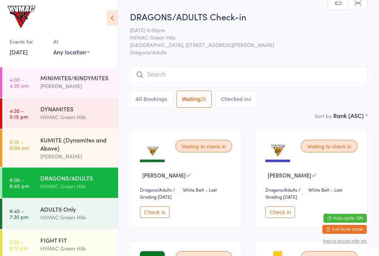
click at [248, 101] on button "Checked in 4" at bounding box center [237, 99] width 42 height 17
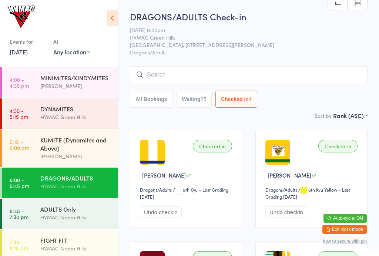
click at [207, 99] on div "25" at bounding box center [204, 99] width 6 height 6
select select "4"
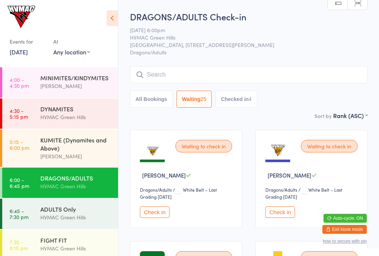
click at [246, 72] on input "search" at bounding box center [249, 74] width 238 height 17
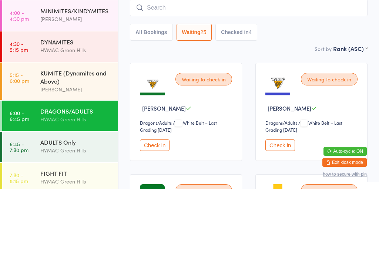
type input "D"
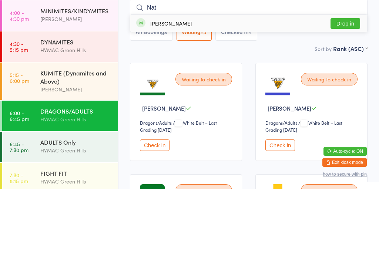
type input "Nat"
click at [346, 85] on button "Drop in" at bounding box center [346, 90] width 30 height 11
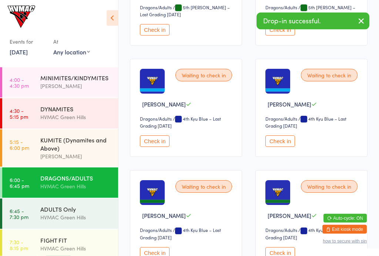
scroll to position [774, 0]
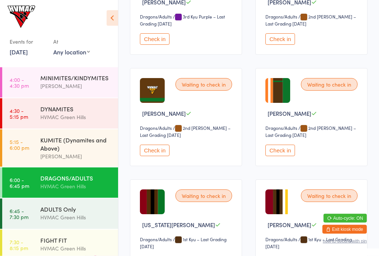
click at [155, 157] on button "Check in" at bounding box center [155, 150] width 30 height 11
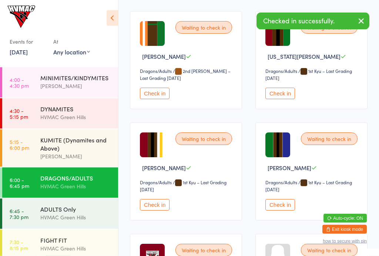
scroll to position [1137, 0]
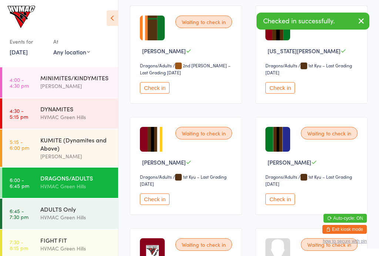
click at [283, 94] on button "Check in" at bounding box center [281, 87] width 30 height 11
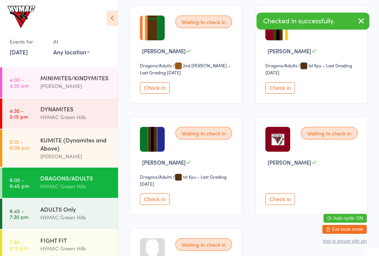
click at [290, 94] on button "Check in" at bounding box center [281, 87] width 30 height 11
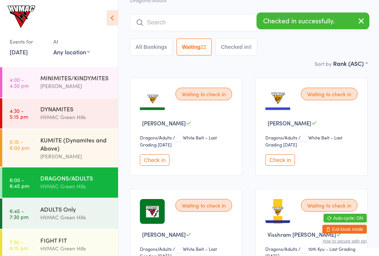
scroll to position [0, 0]
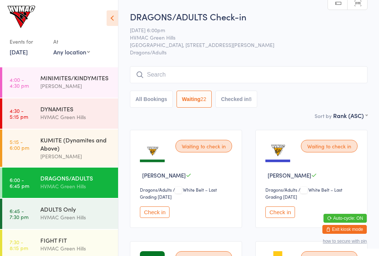
click at [245, 103] on button "Checked in 8" at bounding box center [237, 99] width 42 height 17
select select "6"
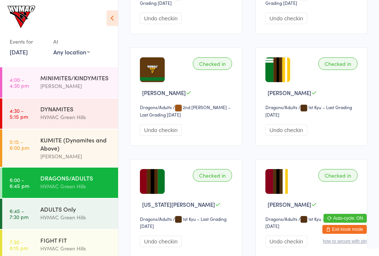
scroll to position [305, 0]
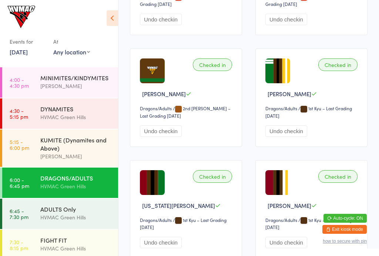
click at [182, 248] on button "Undo checkin" at bounding box center [161, 242] width 42 height 11
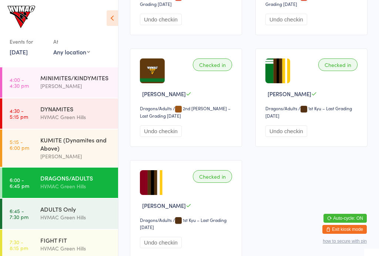
click at [87, 213] on div "ADULTS Only" at bounding box center [76, 209] width 72 height 8
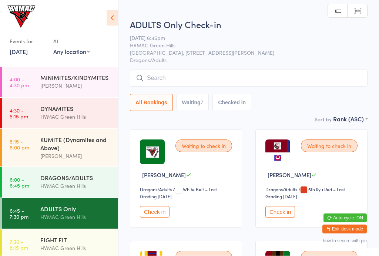
scroll to position [0, 0]
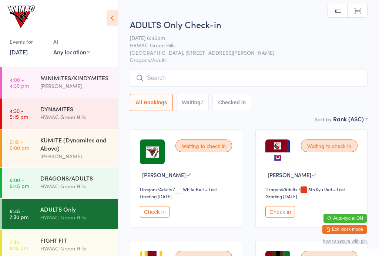
click at [89, 236] on div "FIGHT FIT HVMAC Green Hills" at bounding box center [79, 244] width 78 height 29
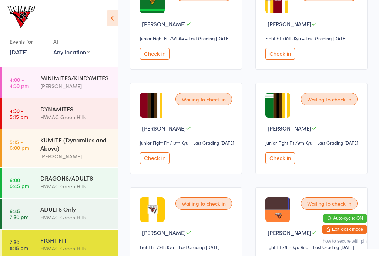
scroll to position [152, 0]
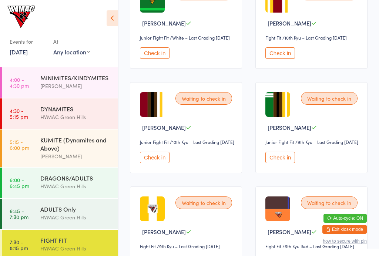
click at [163, 163] on button "Check in" at bounding box center [155, 157] width 30 height 11
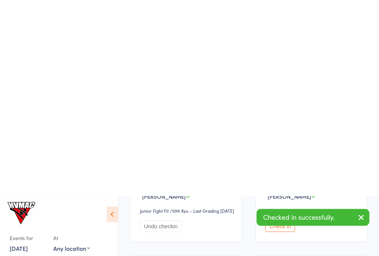
scroll to position [0, 0]
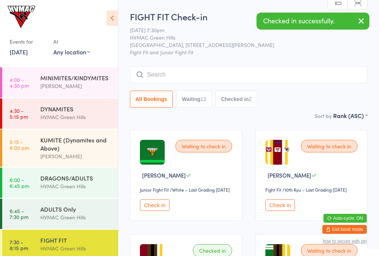
click at [250, 95] on button "Checked in 2" at bounding box center [237, 99] width 42 height 17
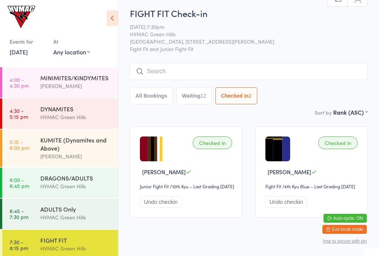
scroll to position [4, 0]
click at [211, 99] on button "Waiting 12" at bounding box center [195, 95] width 36 height 17
select select "4"
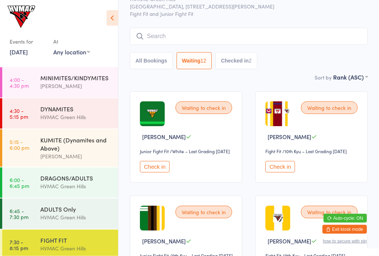
scroll to position [0, 0]
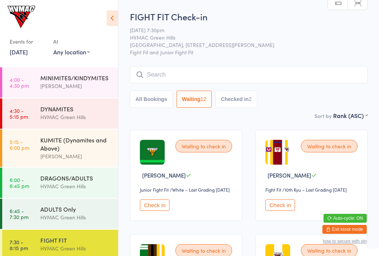
click at [248, 74] on input "search" at bounding box center [249, 74] width 238 height 17
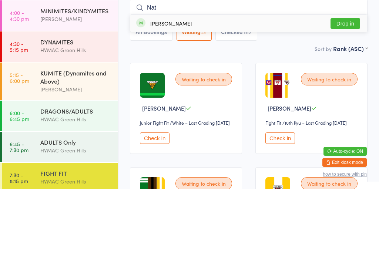
type input "Nat"
click at [351, 85] on button "Drop in" at bounding box center [346, 90] width 30 height 11
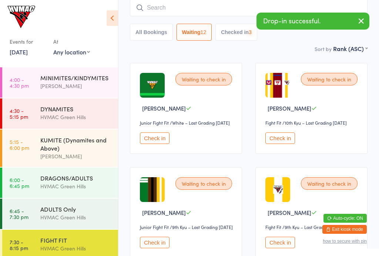
click at [228, 10] on input "search" at bounding box center [249, 7] width 238 height 17
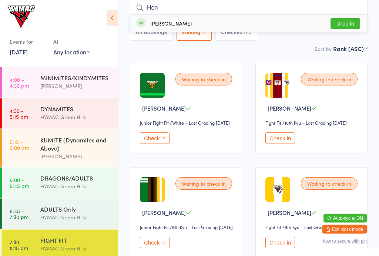
type input "Hen"
click at [345, 22] on button "Drop in" at bounding box center [346, 24] width 30 height 11
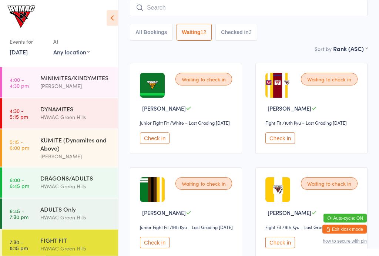
scroll to position [67, 0]
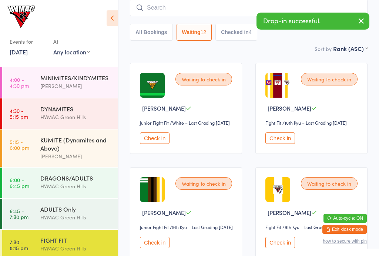
click at [241, 31] on button "Checked in 4" at bounding box center [237, 32] width 42 height 17
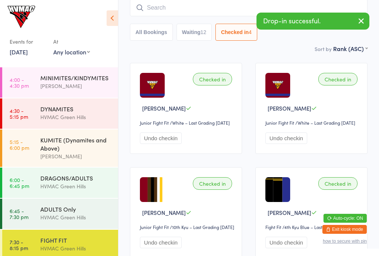
click at [199, 36] on button "Waiting 12" at bounding box center [195, 32] width 36 height 17
select select "4"
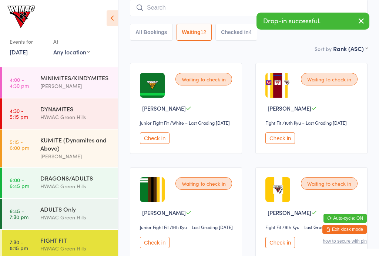
click at [82, 149] on div "KUMITE (Dynamites and Above)" at bounding box center [76, 144] width 72 height 16
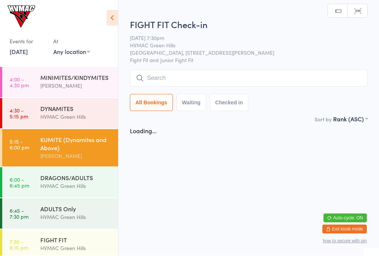
scroll to position [0, 0]
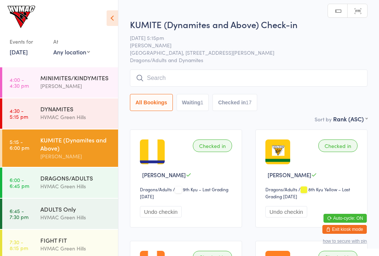
click at [220, 106] on button "Checked in 17" at bounding box center [235, 102] width 44 height 17
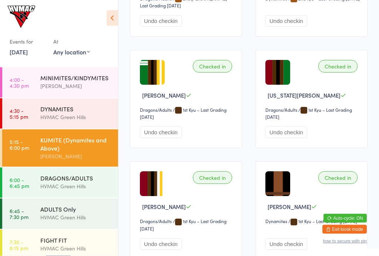
scroll to position [745, 0]
click at [66, 187] on div "HVMAC Green Hills" at bounding box center [76, 186] width 72 height 9
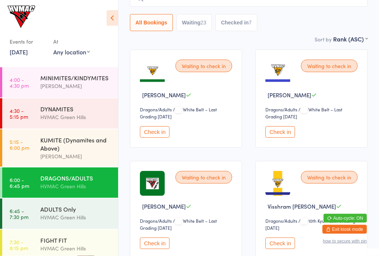
scroll to position [77, 0]
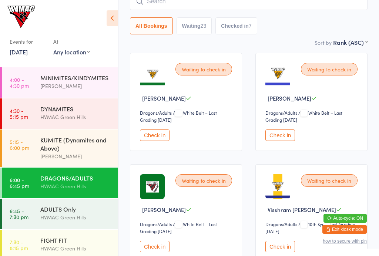
click at [199, 23] on button "Waiting 23" at bounding box center [195, 25] width 36 height 17
select select "4"
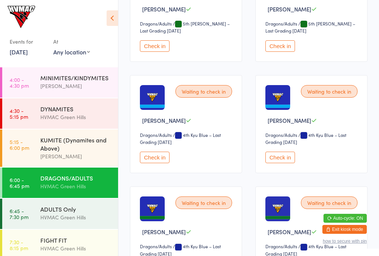
scroll to position [738, 0]
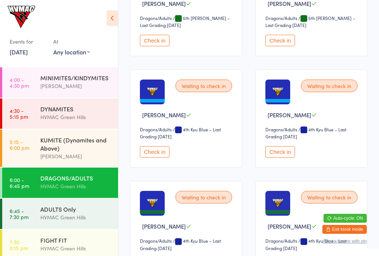
click at [56, 236] on div "FIGHT FIT HVMAC Green Hills" at bounding box center [79, 244] width 78 height 29
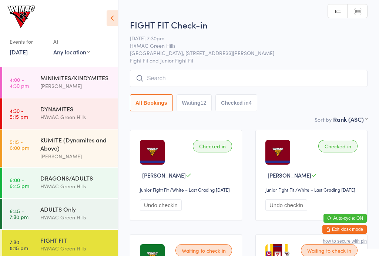
click at [74, 144] on div "KUMITE (Dynamites and Above)" at bounding box center [76, 144] width 72 height 16
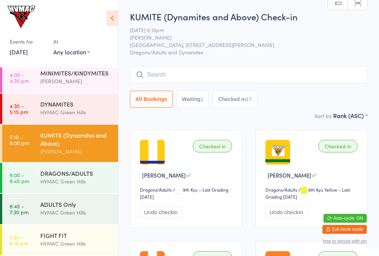
scroll to position [6, 0]
click at [17, 235] on time "7:30 - 8:15 pm" at bounding box center [19, 241] width 19 height 12
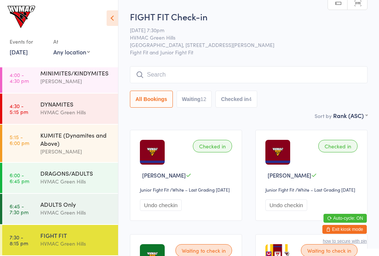
click at [74, 145] on div "KUMITE (Dynamites and Above)" at bounding box center [76, 139] width 72 height 16
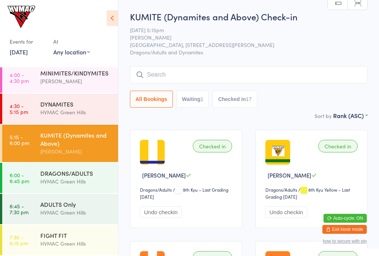
click at [26, 179] on time "6:00 - 6:45 pm" at bounding box center [20, 178] width 20 height 12
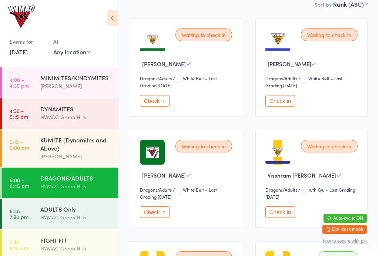
scroll to position [111, 0]
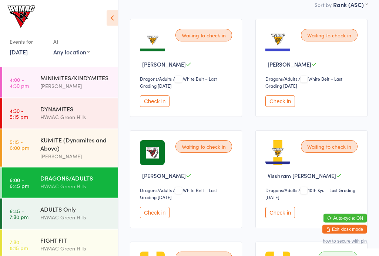
click at [22, 127] on link "4:30 - 5:15 pm DYNAMITES [GEOGRAPHIC_DATA]" at bounding box center [60, 114] width 116 height 30
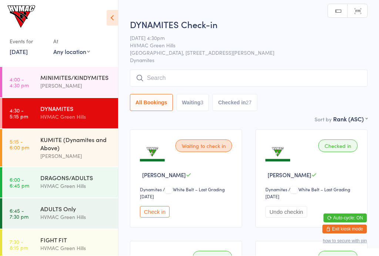
scroll to position [0, 0]
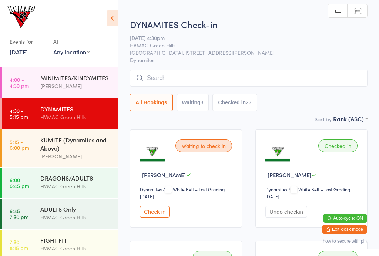
click at [51, 151] on div "KUMITE (Dynamites and Above)" at bounding box center [76, 144] width 72 height 16
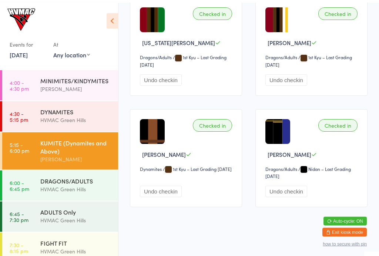
scroll to position [925, 0]
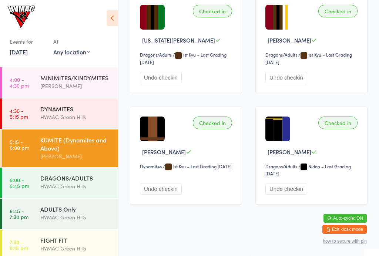
click at [221, 129] on div "Checked in" at bounding box center [212, 123] width 39 height 13
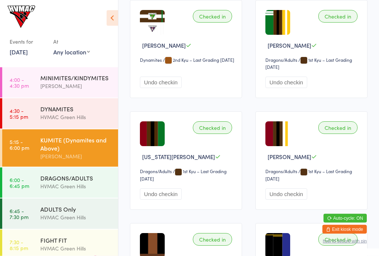
click at [222, 130] on div "Checked in [US_STATE][PERSON_NAME] Dragons/Adults Dragons/Adults / 1st Kyu – La…" at bounding box center [186, 161] width 112 height 98
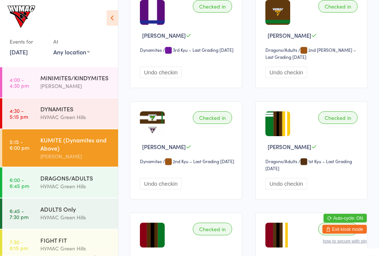
scroll to position [641, 0]
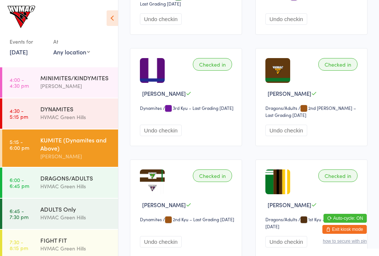
click at [234, 97] on div "[PERSON_NAME]" at bounding box center [187, 94] width 94 height 8
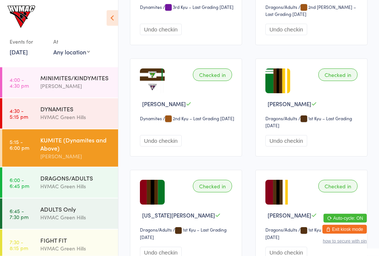
scroll to position [743, 0]
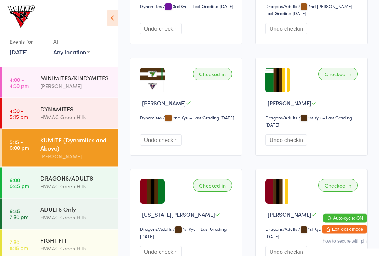
click at [81, 177] on div "DRAGONS/ADULTS" at bounding box center [76, 178] width 72 height 8
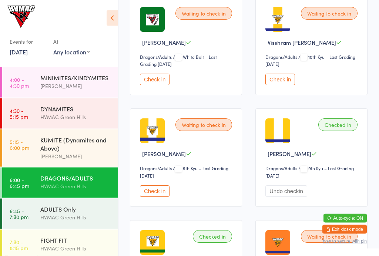
scroll to position [245, 0]
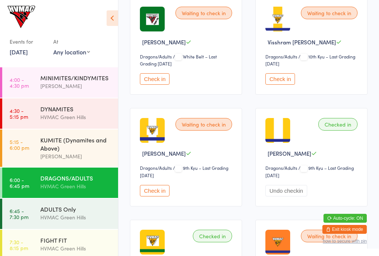
click at [268, 81] on button "Check in" at bounding box center [281, 78] width 30 height 11
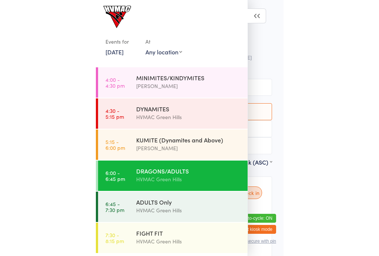
scroll to position [638, 0]
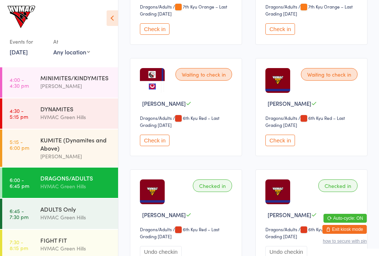
click at [83, 150] on div "KUMITE (Dynamites and Above)" at bounding box center [76, 144] width 72 height 16
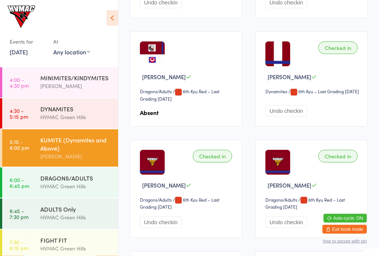
scroll to position [323, 0]
click at [221, 107] on div "Sofi Ayaz Dragons/Adults Dragons/Adults / 6th Kyu Red – Last Grading [DATE] Abs…" at bounding box center [186, 78] width 112 height 95
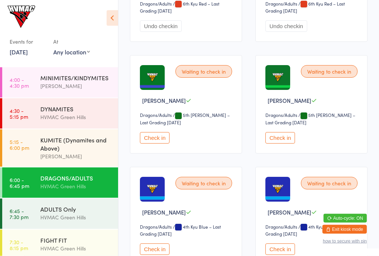
click at [285, 144] on button "Check in" at bounding box center [281, 138] width 30 height 11
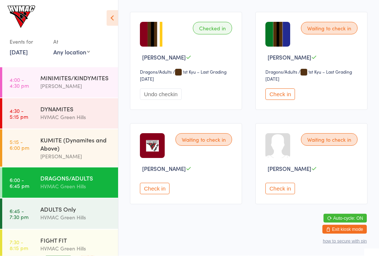
scroll to position [1591, 0]
click at [154, 193] on button "Check in" at bounding box center [155, 188] width 30 height 11
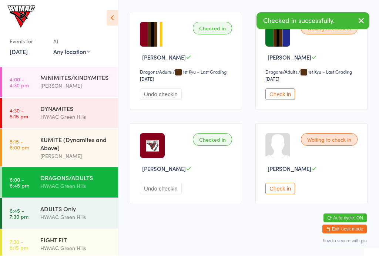
click at [281, 187] on div "Waiting to check in [PERSON_NAME] Check in" at bounding box center [312, 164] width 112 height 81
click at [278, 192] on button "Check in" at bounding box center [281, 188] width 30 height 11
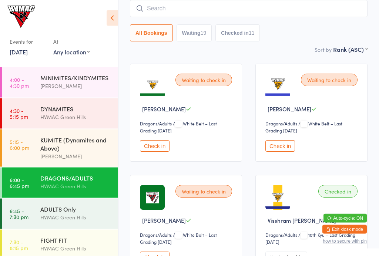
scroll to position [0, 0]
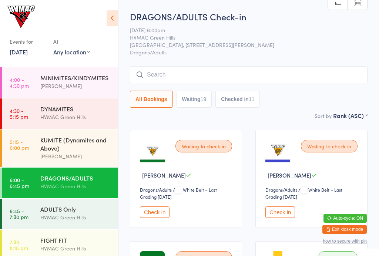
click at [199, 102] on button "Waiting 19" at bounding box center [195, 99] width 36 height 17
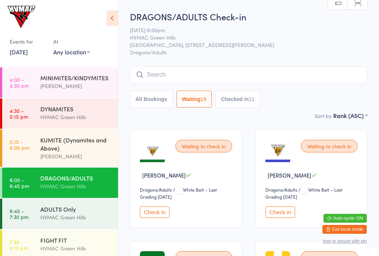
select select "4"
click at [204, 74] on input "search" at bounding box center [249, 74] width 238 height 17
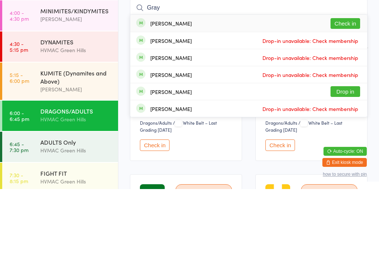
type input "Gray"
click at [346, 85] on button "Check in" at bounding box center [346, 90] width 30 height 11
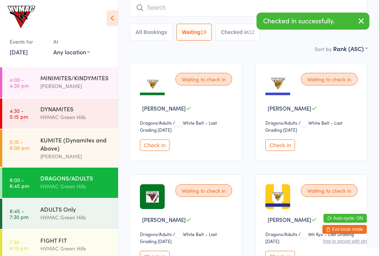
click at [79, 220] on div "HVMAC Green Hills" at bounding box center [76, 217] width 72 height 9
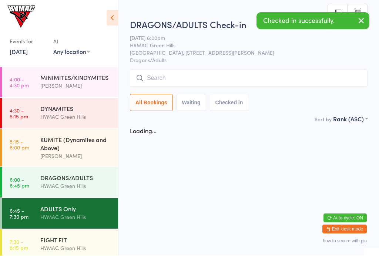
scroll to position [0, 0]
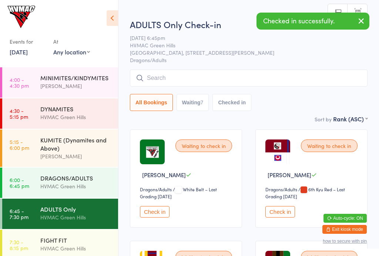
click at [195, 78] on input "search" at bounding box center [249, 78] width 238 height 17
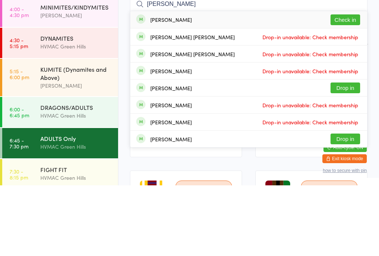
type input "[PERSON_NAME]"
click at [346, 85] on button "Check in" at bounding box center [346, 90] width 30 height 11
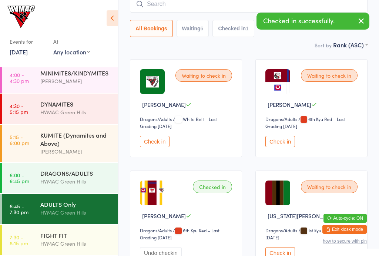
scroll to position [6, 0]
click at [72, 233] on div "FIGHT FIT" at bounding box center [76, 236] width 72 height 8
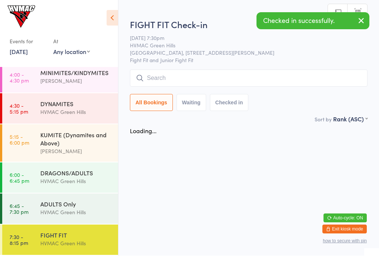
scroll to position [0, 0]
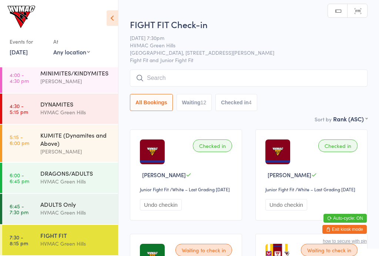
click at [242, 77] on input "search" at bounding box center [249, 78] width 238 height 17
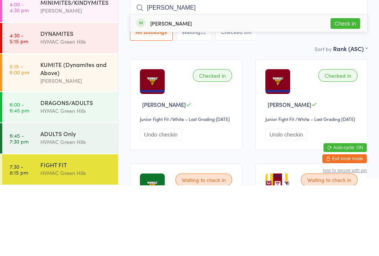
type input "[PERSON_NAME]"
click at [346, 89] on button "Check in" at bounding box center [346, 94] width 30 height 11
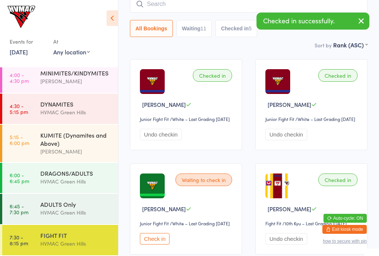
click at [74, 176] on div "DRAGONS/ADULTS" at bounding box center [76, 173] width 72 height 8
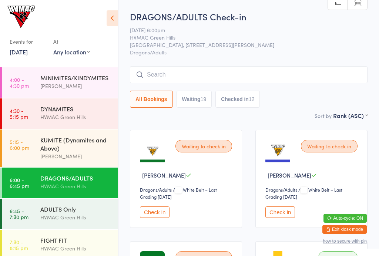
click at [252, 76] on input "search" at bounding box center [249, 74] width 238 height 17
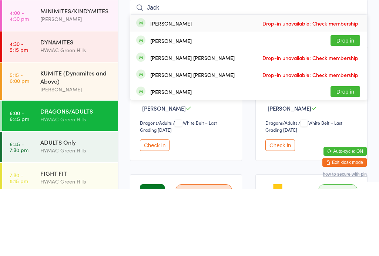
type input "Jack"
click at [347, 153] on button "Drop in" at bounding box center [346, 158] width 30 height 11
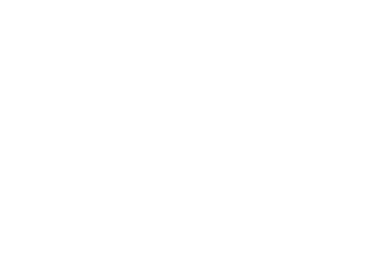
scroll to position [403, 0]
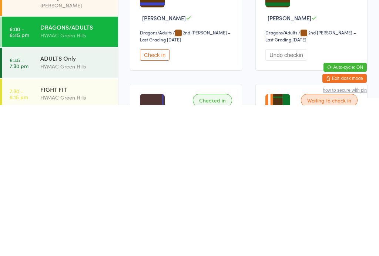
click at [156, 124] on div "Waiting to check in [PERSON_NAME] Dragons/Adults Dragons/Adults / 2nd [PERSON_N…" at bounding box center [186, 173] width 112 height 98
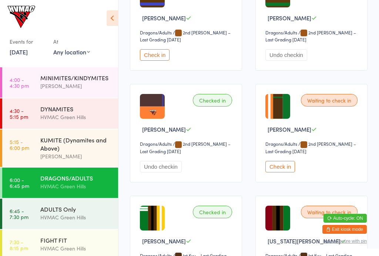
click at [157, 61] on button "Check in" at bounding box center [155, 54] width 30 height 11
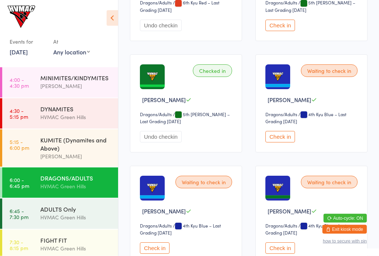
scroll to position [942, 0]
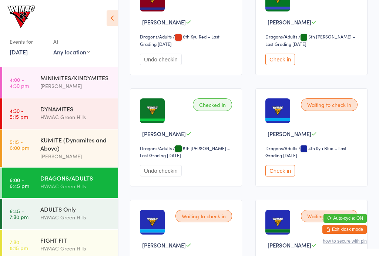
click at [288, 177] on button "Check in" at bounding box center [281, 170] width 30 height 11
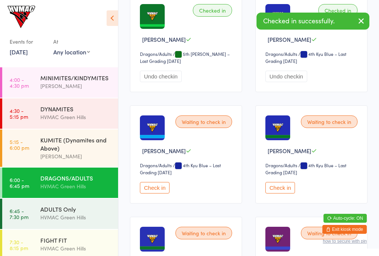
scroll to position [1033, 0]
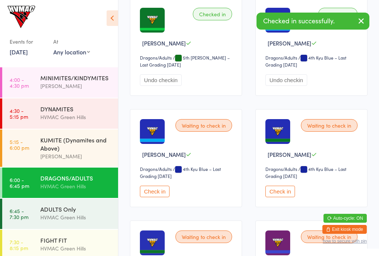
click at [288, 86] on button "Undo checkin" at bounding box center [287, 79] width 42 height 11
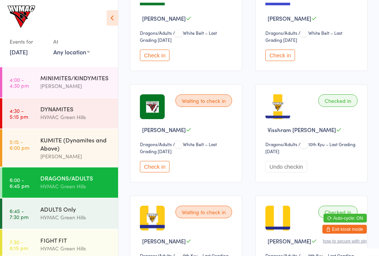
scroll to position [0, 0]
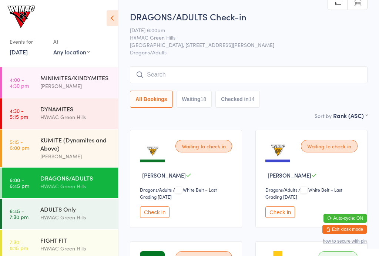
click at [200, 104] on button "Waiting 18" at bounding box center [195, 99] width 36 height 17
select select "4"
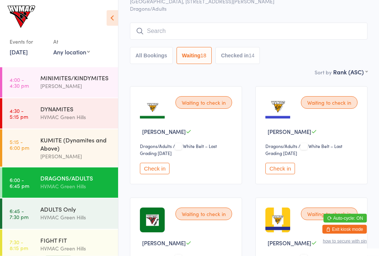
click at [207, 32] on input "search" at bounding box center [249, 31] width 238 height 17
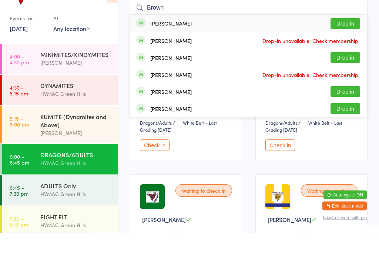
type input "Brown"
click at [347, 42] on button "Drop in" at bounding box center [346, 47] width 30 height 11
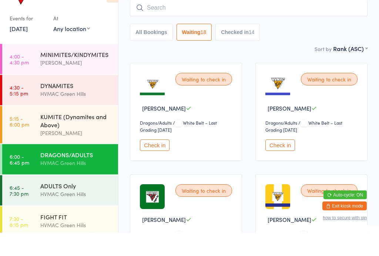
scroll to position [67, 0]
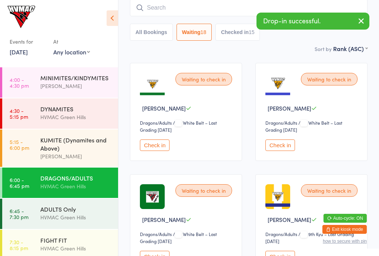
click at [193, 6] on input "search" at bounding box center [249, 7] width 238 height 17
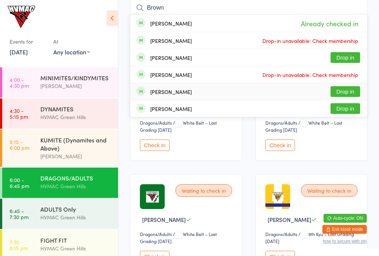
type input "Brown"
click at [206, 92] on div "[PERSON_NAME] Drop in" at bounding box center [248, 91] width 237 height 17
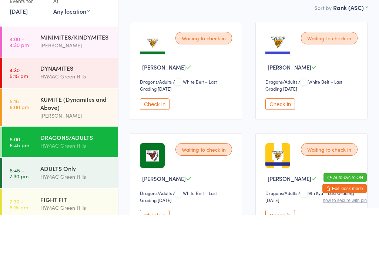
click at [160, 140] on button "Check in" at bounding box center [155, 145] width 30 height 11
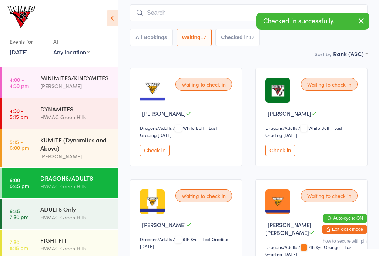
scroll to position [60, 0]
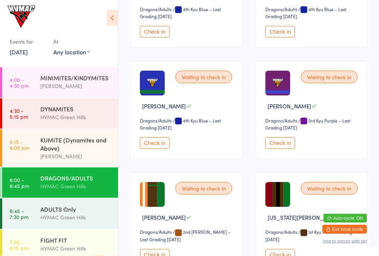
click at [282, 147] on button "Check in" at bounding box center [281, 143] width 30 height 11
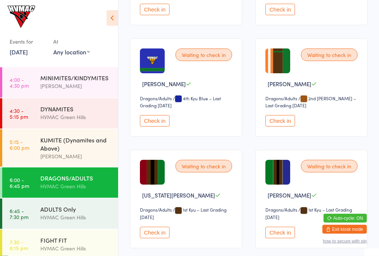
scroll to position [764, 0]
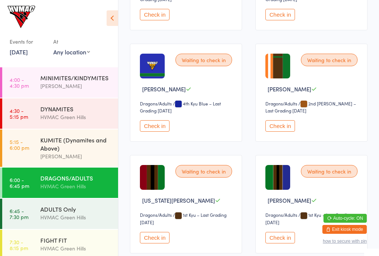
click at [149, 125] on div "Waiting to check in Kaydence [PERSON_NAME] Dragons/Adults Dragons/Adults / 4th …" at bounding box center [186, 93] width 112 height 98
click at [156, 132] on button "Check in" at bounding box center [155, 125] width 30 height 11
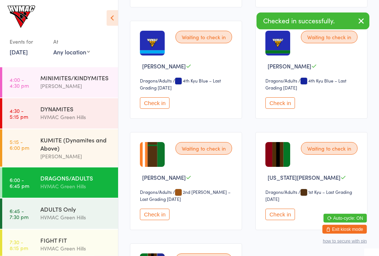
click at [277, 108] on button "Check in" at bounding box center [281, 103] width 30 height 11
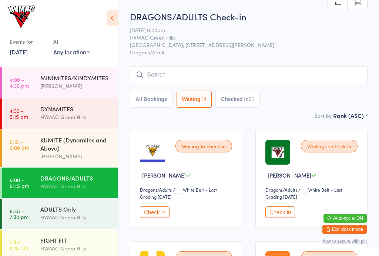
scroll to position [3, 0]
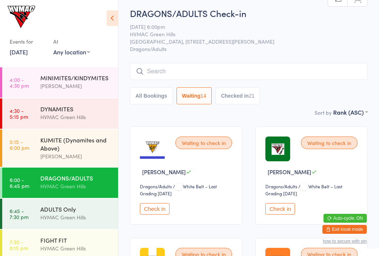
click at [158, 210] on button "Check in" at bounding box center [155, 208] width 30 height 11
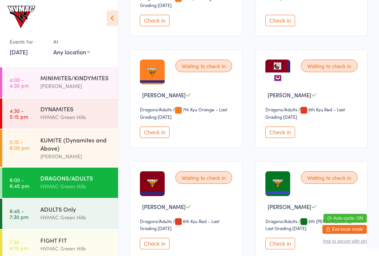
scroll to position [313, 0]
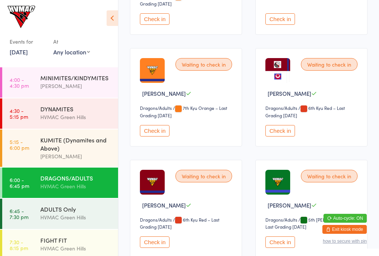
click at [162, 238] on button "Check in" at bounding box center [155, 242] width 30 height 11
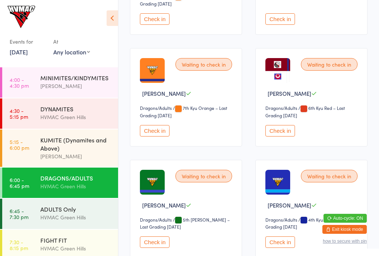
click at [156, 245] on button "Check in" at bounding box center [155, 242] width 30 height 11
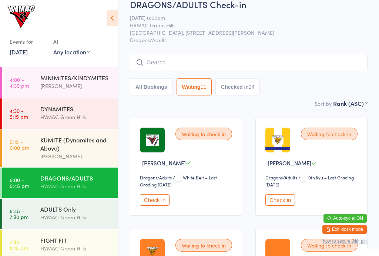
scroll to position [13, 0]
click at [278, 206] on button "Check in" at bounding box center [281, 199] width 30 height 11
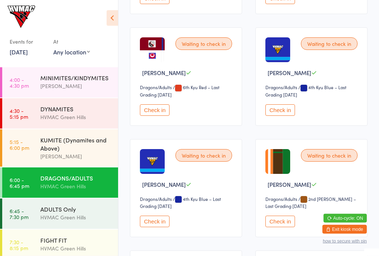
click at [159, 224] on button "Check in" at bounding box center [155, 221] width 30 height 11
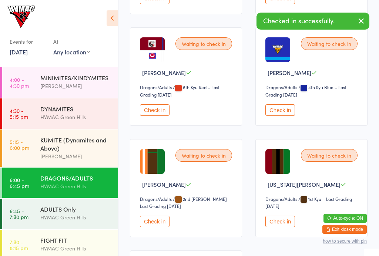
click at [280, 111] on button "Check in" at bounding box center [281, 109] width 30 height 11
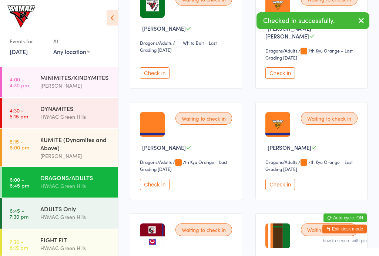
click at [149, 183] on button "Check in" at bounding box center [155, 184] width 30 height 11
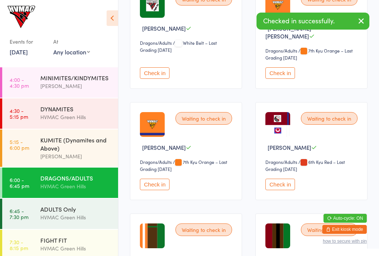
click at [156, 181] on button "Check in" at bounding box center [155, 184] width 30 height 11
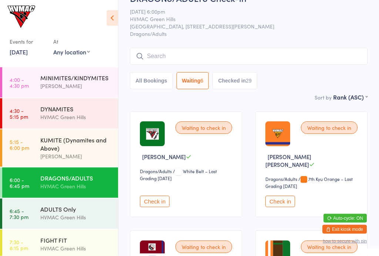
scroll to position [0, 0]
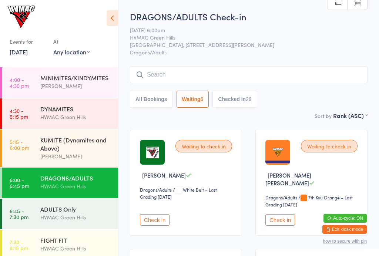
click at [222, 69] on input "search" at bounding box center [249, 74] width 238 height 17
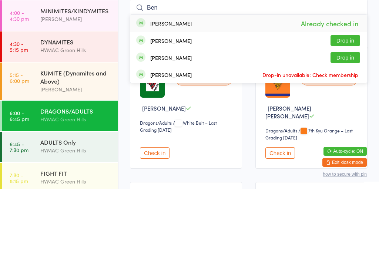
type input "Ben"
click at [346, 102] on button "Drop in" at bounding box center [346, 107] width 30 height 11
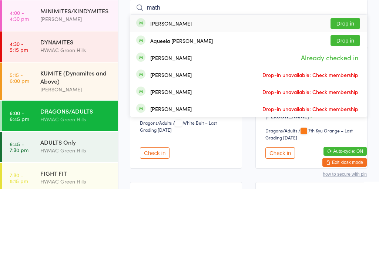
type input "math"
click at [347, 85] on button "Drop in" at bounding box center [346, 90] width 30 height 11
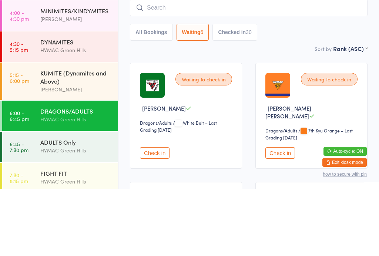
scroll to position [67, 0]
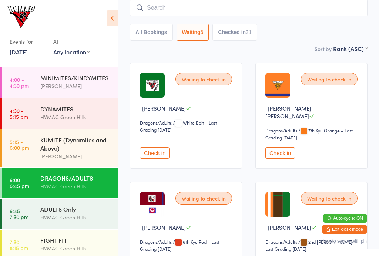
click at [151, 152] on button "Check in" at bounding box center [155, 152] width 30 height 11
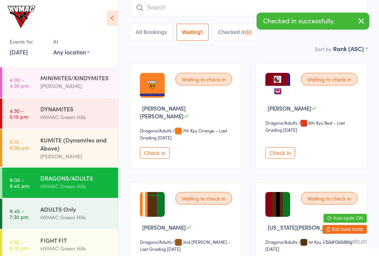
click at [149, 149] on button "Check in" at bounding box center [155, 152] width 30 height 11
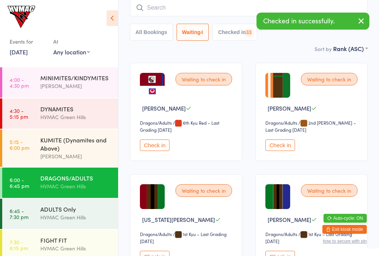
click at [151, 151] on button "Check in" at bounding box center [155, 145] width 30 height 11
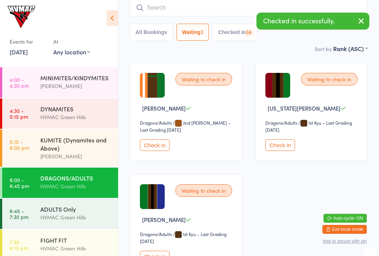
click at [156, 151] on button "Check in" at bounding box center [155, 145] width 30 height 11
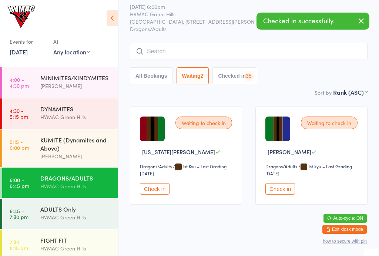
scroll to position [32, 0]
click at [155, 184] on button "Check in" at bounding box center [155, 188] width 30 height 11
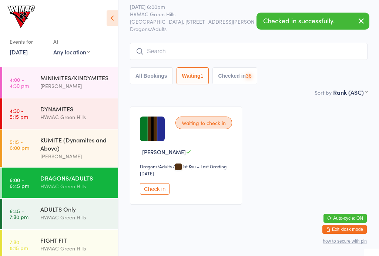
click at [239, 76] on button "Checked in 36" at bounding box center [235, 75] width 44 height 17
select select "6"
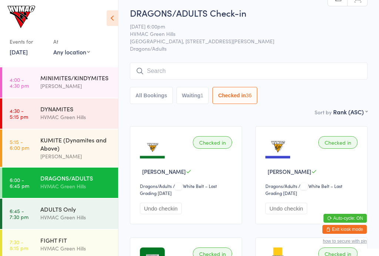
scroll to position [0, 0]
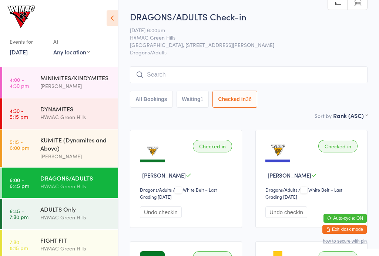
click at [70, 219] on div "HVMAC Green Hills" at bounding box center [76, 217] width 72 height 9
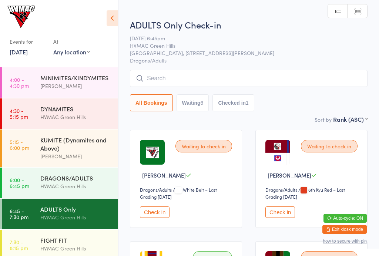
click at [199, 109] on button "Waiting 6" at bounding box center [193, 102] width 33 height 17
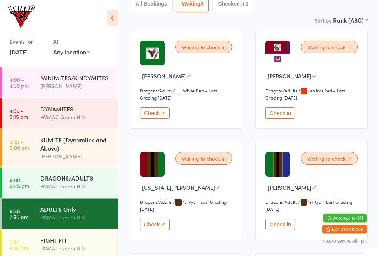
click at [157, 118] on button "Check in" at bounding box center [155, 113] width 30 height 11
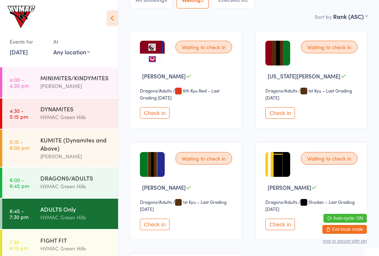
click at [156, 117] on button "Check in" at bounding box center [155, 112] width 30 height 11
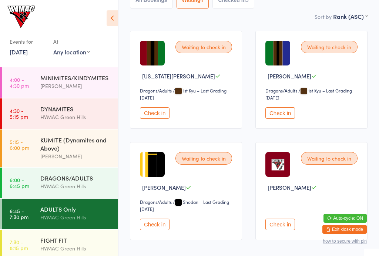
click at [158, 119] on button "Check in" at bounding box center [155, 112] width 30 height 11
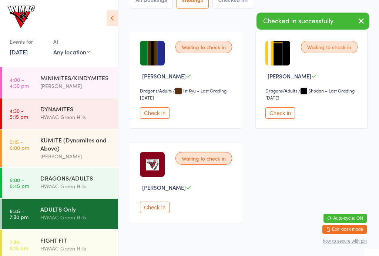
click at [279, 119] on button "Check in" at bounding box center [281, 112] width 30 height 11
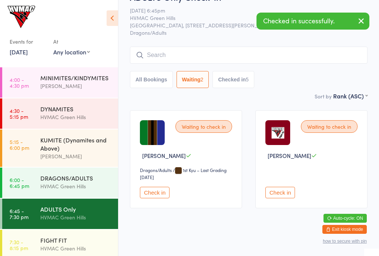
click at [242, 75] on button "Checked in 5" at bounding box center [234, 79] width 42 height 17
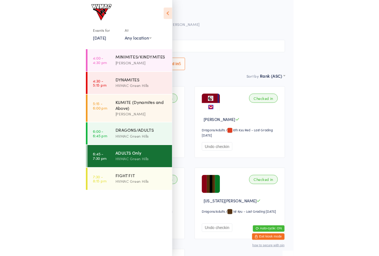
scroll to position [59, 0]
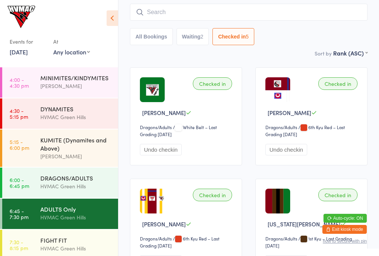
click at [203, 43] on button "Waiting 2" at bounding box center [193, 36] width 33 height 17
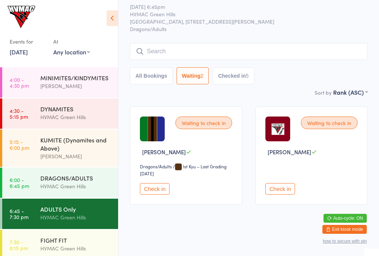
select select "4"
click at [286, 183] on button "Check in" at bounding box center [281, 188] width 30 height 11
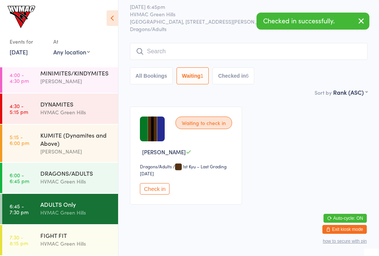
scroll to position [6, 0]
click at [78, 235] on div "FIGHT FIT" at bounding box center [76, 236] width 72 height 8
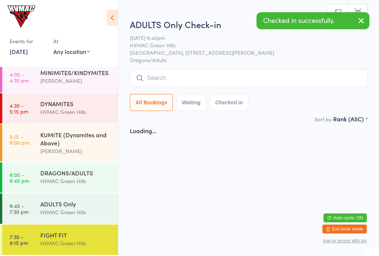
scroll to position [0, 0]
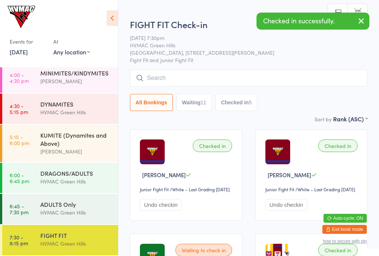
click at [196, 105] on button "Waiting 11" at bounding box center [195, 102] width 36 height 17
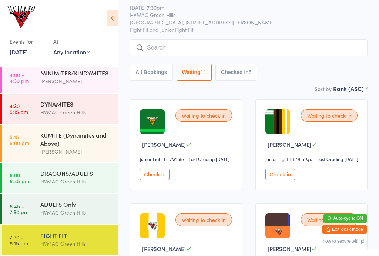
scroll to position [31, 0]
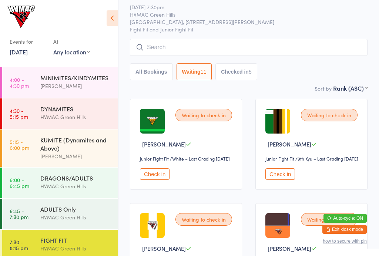
click at [157, 180] on button "Check in" at bounding box center [155, 174] width 30 height 11
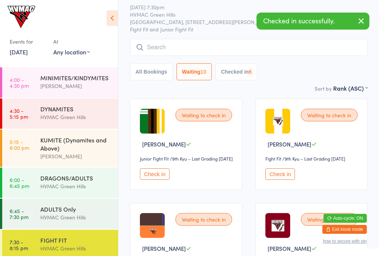
click at [156, 180] on button "Check in" at bounding box center [155, 174] width 30 height 11
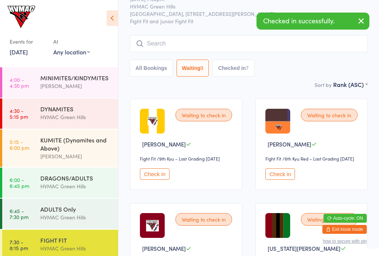
click at [284, 180] on button "Check in" at bounding box center [281, 174] width 30 height 11
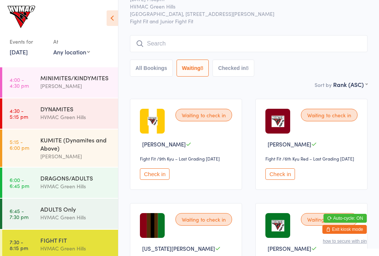
click at [236, 70] on button "Checked in 8" at bounding box center [234, 68] width 42 height 17
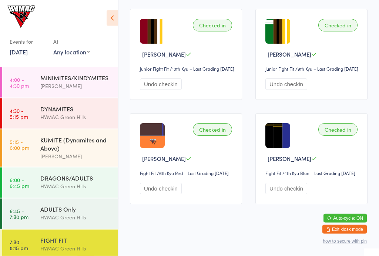
click at [165, 195] on button "Undo checkin" at bounding box center [161, 188] width 42 height 11
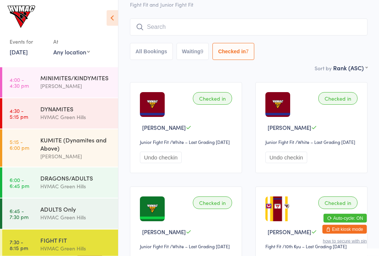
scroll to position [0, 0]
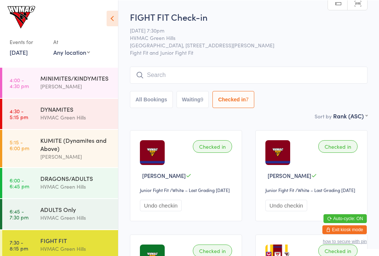
click at [196, 100] on button "Waiting 9" at bounding box center [193, 99] width 33 height 17
select select "4"
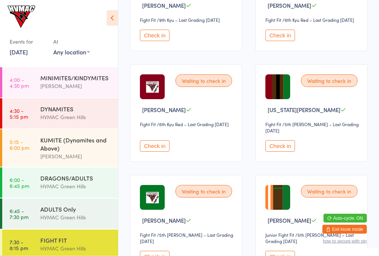
scroll to position [170, 0]
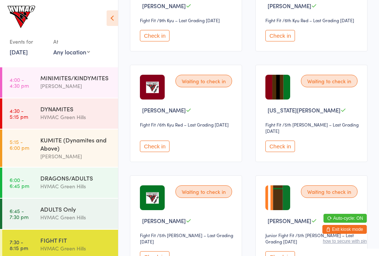
click at [157, 152] on button "Check in" at bounding box center [155, 146] width 30 height 11
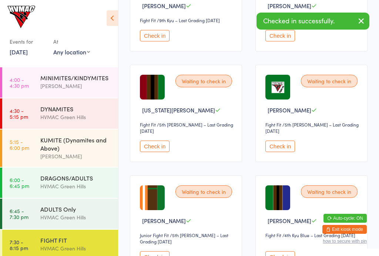
click at [160, 152] on button "Check in" at bounding box center [155, 146] width 30 height 11
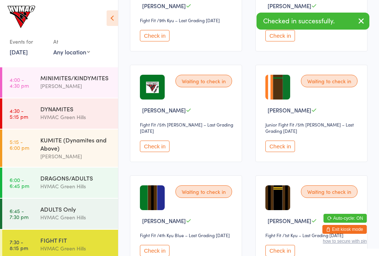
click at [156, 152] on button "Check in" at bounding box center [155, 146] width 30 height 11
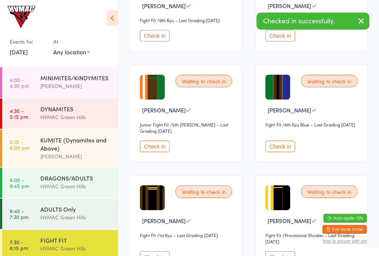
click at [154, 152] on button "Check in" at bounding box center [155, 146] width 30 height 11
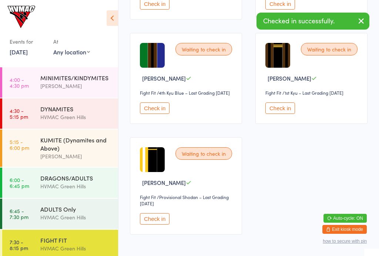
scroll to position [226, 0]
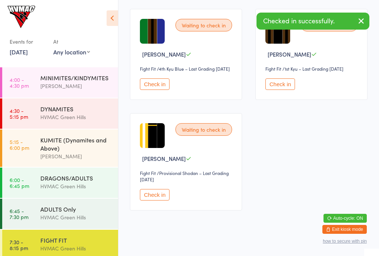
click at [155, 201] on button "Check in" at bounding box center [155, 194] width 30 height 11
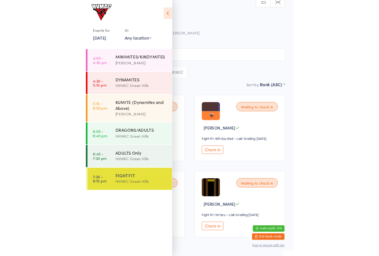
scroll to position [32, 0]
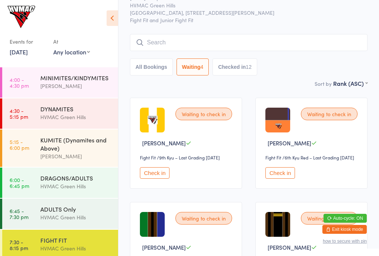
click at [74, 213] on div "ADULTS Only" at bounding box center [76, 209] width 72 height 8
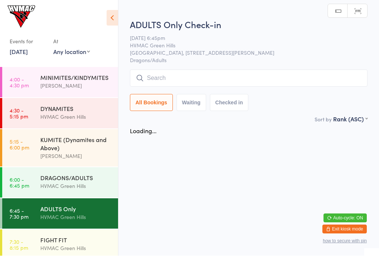
scroll to position [0, 0]
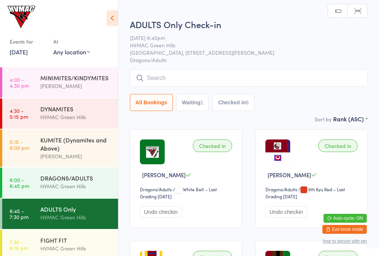
click at [200, 106] on button "Waiting 1" at bounding box center [193, 102] width 33 height 17
select select "4"
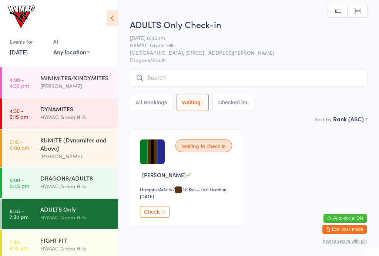
click at [68, 249] on div "HVMAC Green Hills" at bounding box center [76, 249] width 72 height 9
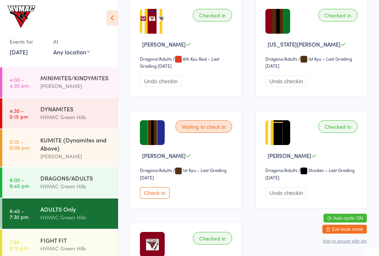
click at [149, 197] on button "Check in" at bounding box center [155, 193] width 30 height 11
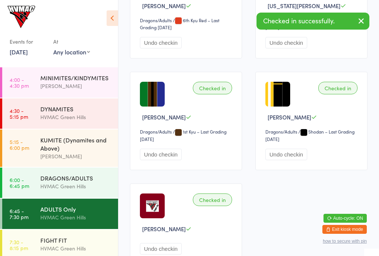
scroll to position [301, 0]
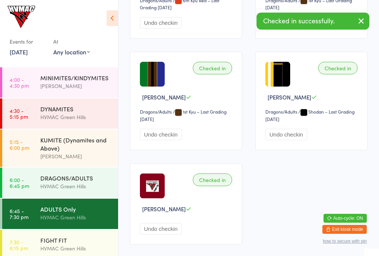
click at [66, 240] on div "FIGHT FIT" at bounding box center [76, 240] width 72 height 8
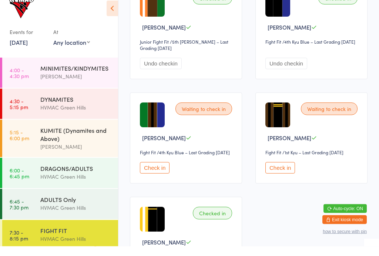
scroll to position [787, 0]
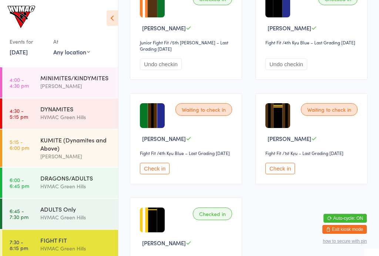
click at [150, 175] on button "Check in" at bounding box center [155, 168] width 30 height 11
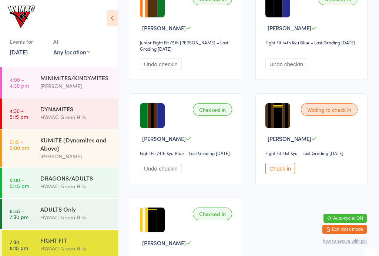
click at [79, 220] on div "HVMAC Green Hills" at bounding box center [76, 217] width 72 height 9
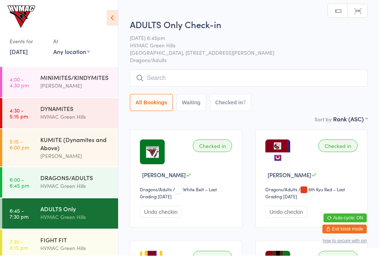
scroll to position [0, 0]
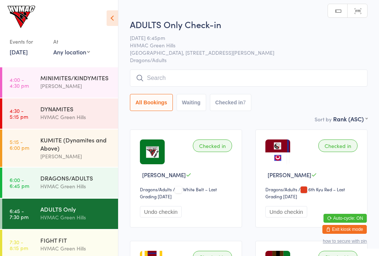
click at [192, 101] on button "Waiting" at bounding box center [192, 102] width 30 height 17
select select "4"
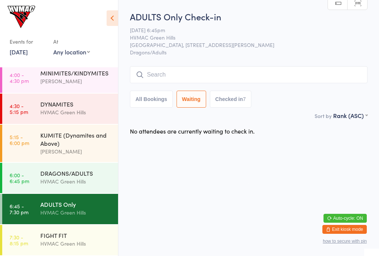
scroll to position [6, 0]
click at [74, 235] on div "FIGHT FIT" at bounding box center [76, 236] width 72 height 8
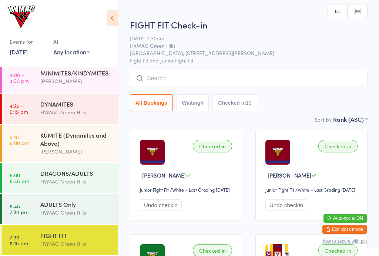
click at [197, 112] on button "Waiting 4" at bounding box center [193, 102] width 33 height 17
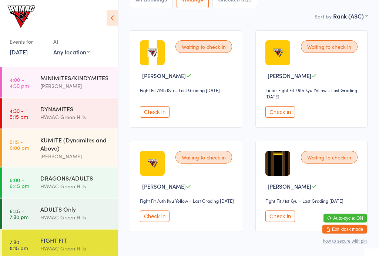
scroll to position [100, 0]
click at [162, 118] on button "Check in" at bounding box center [155, 111] width 30 height 11
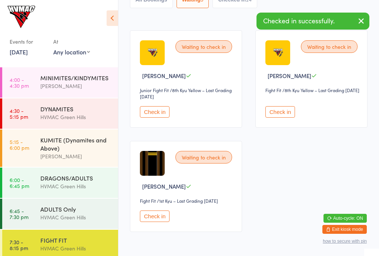
click at [241, 0] on button "Checked in 14" at bounding box center [235, -1] width 44 height 17
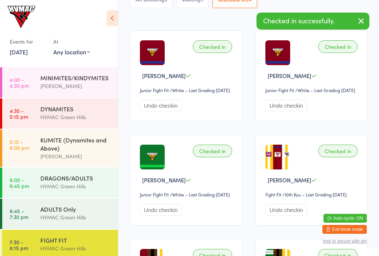
click at [206, 4] on button "Waiting 3" at bounding box center [193, -1] width 33 height 17
select select "4"
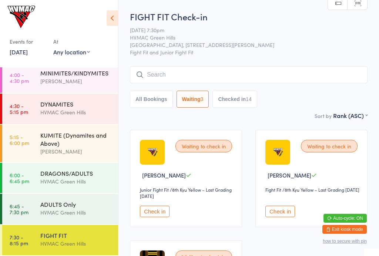
scroll to position [6, 0]
click at [87, 234] on div "FIGHT FIT" at bounding box center [76, 236] width 72 height 8
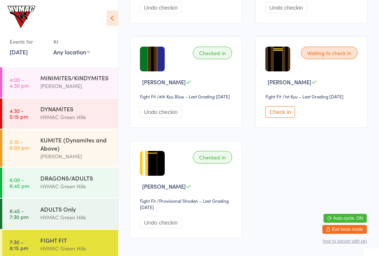
scroll to position [864, 0]
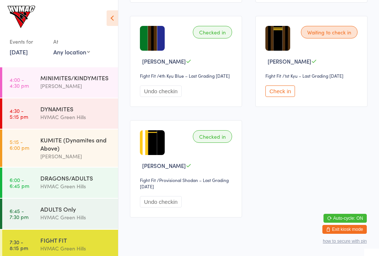
click at [276, 97] on button "Check in" at bounding box center [281, 91] width 30 height 11
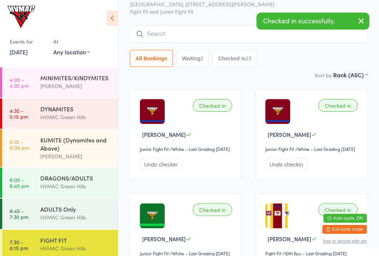
scroll to position [0, 0]
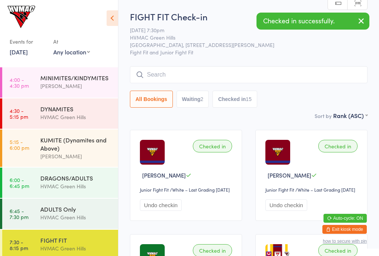
click at [198, 95] on button "Waiting 2" at bounding box center [193, 99] width 33 height 17
select select "4"
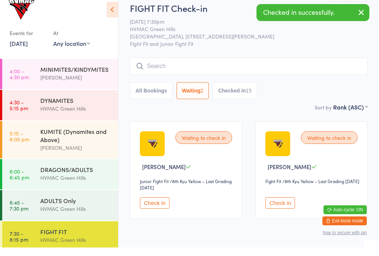
scroll to position [19, 0]
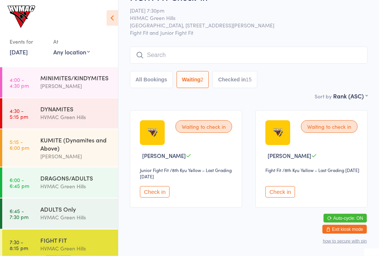
click at [201, 50] on input "search" at bounding box center [249, 55] width 238 height 17
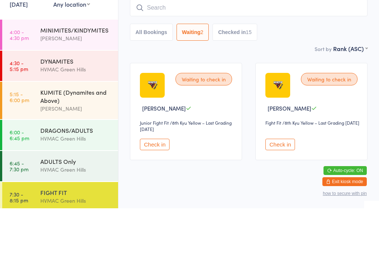
type input "D"
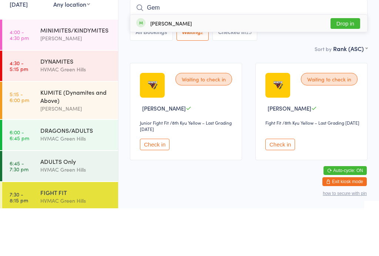
type input "Gem"
click at [345, 66] on button "Drop in" at bounding box center [346, 71] width 30 height 11
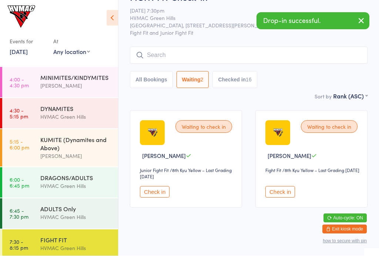
click at [215, 71] on div "All Bookings Waiting 2 Checked in 16" at bounding box center [249, 67] width 238 height 41
click at [232, 83] on button "Checked in 16" at bounding box center [235, 80] width 44 height 17
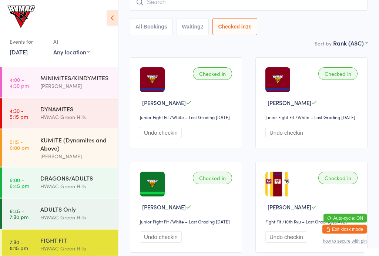
scroll to position [0, 0]
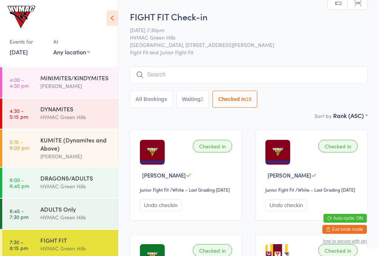
click at [185, 101] on button "Waiting 2" at bounding box center [193, 99] width 33 height 17
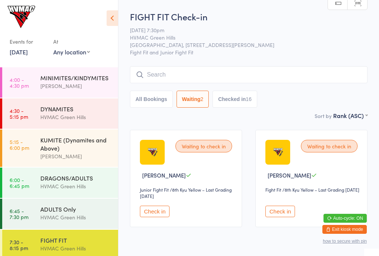
select select "4"
click at [166, 217] on button "Check in" at bounding box center [155, 211] width 30 height 11
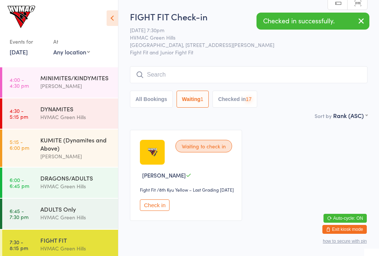
click at [167, 211] on button "Check in" at bounding box center [155, 205] width 30 height 11
